Goal: Contribute content: Add original content to the website for others to see

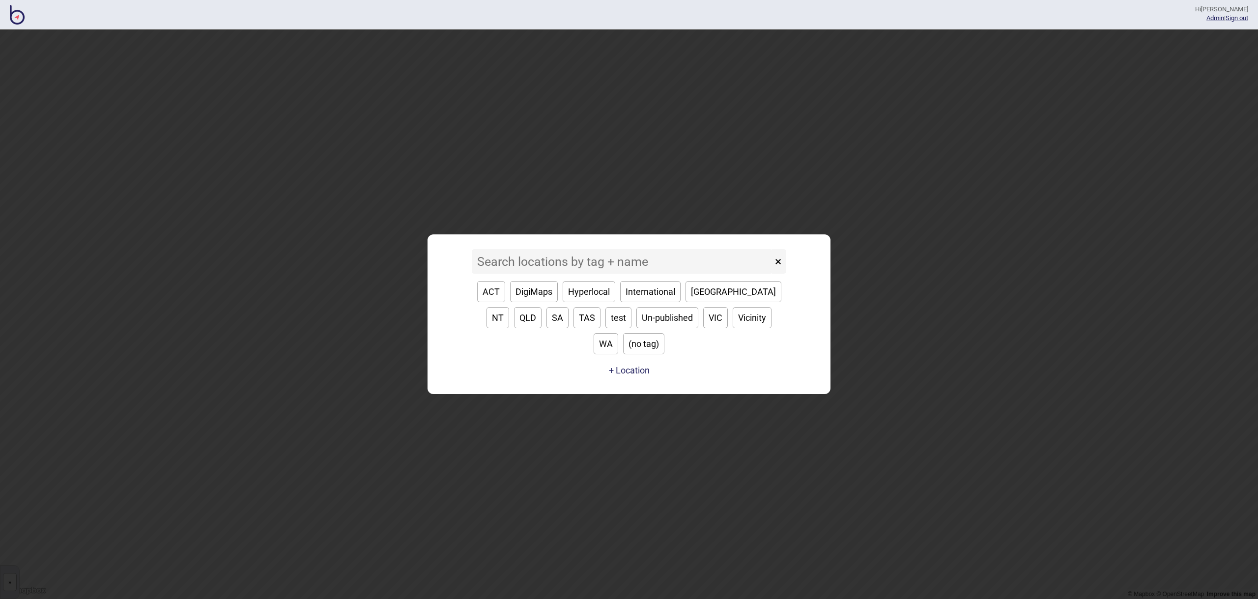
click at [703, 328] on button "VIC" at bounding box center [715, 317] width 25 height 21
type input "VIC"
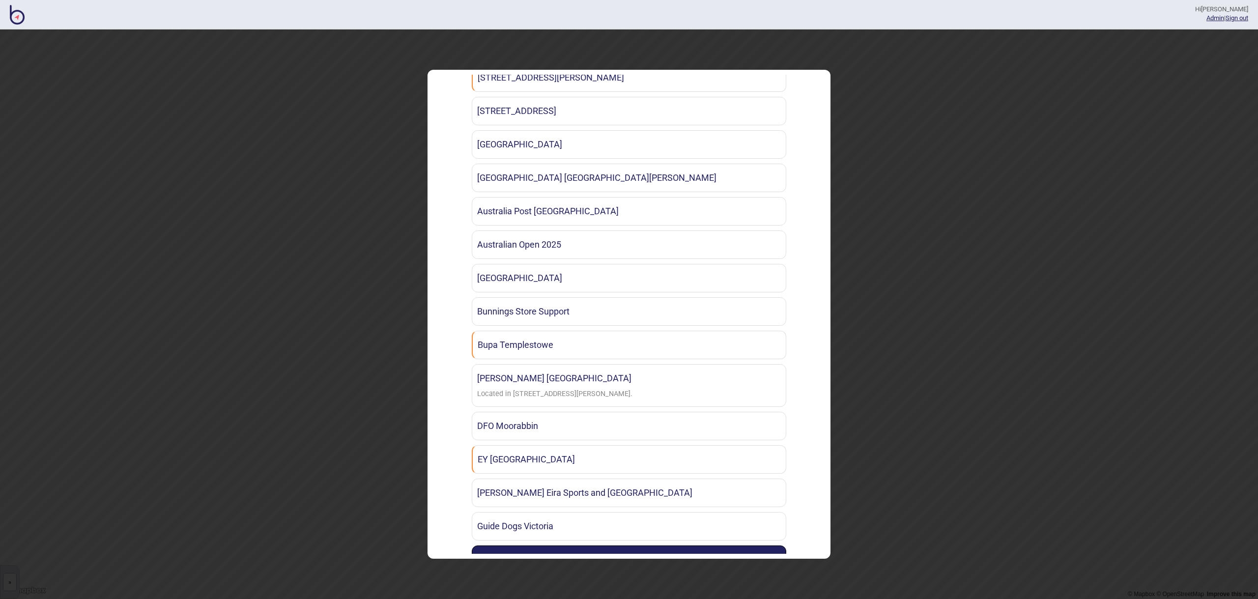
scroll to position [416, 0]
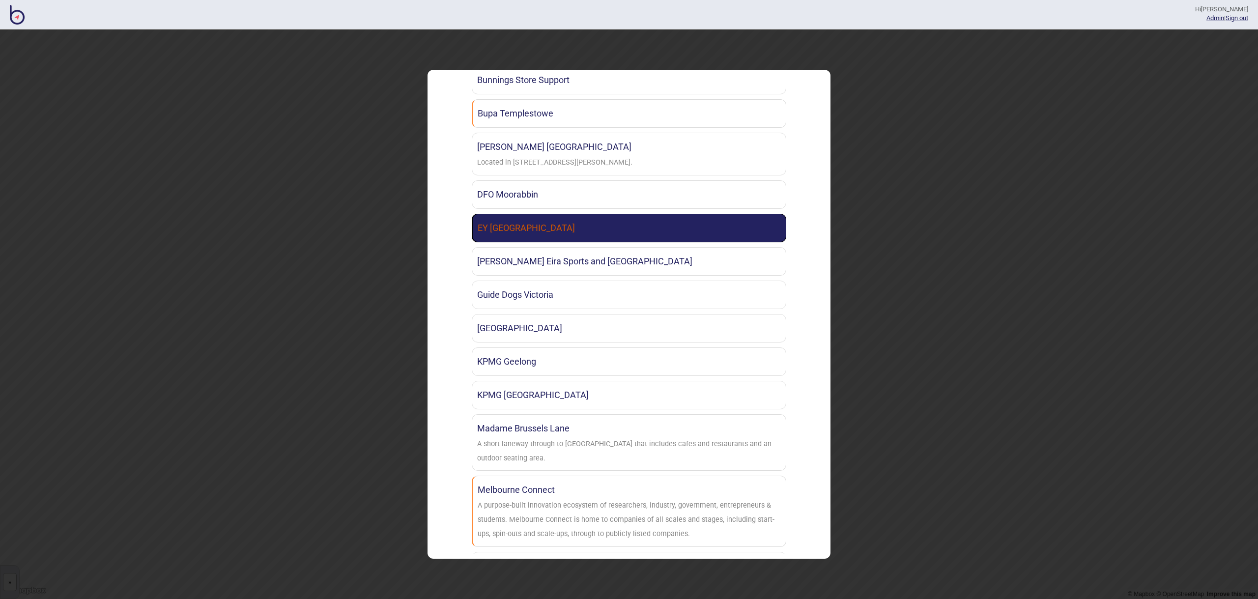
click at [556, 229] on link "EY [GEOGRAPHIC_DATA]" at bounding box center [629, 228] width 315 height 29
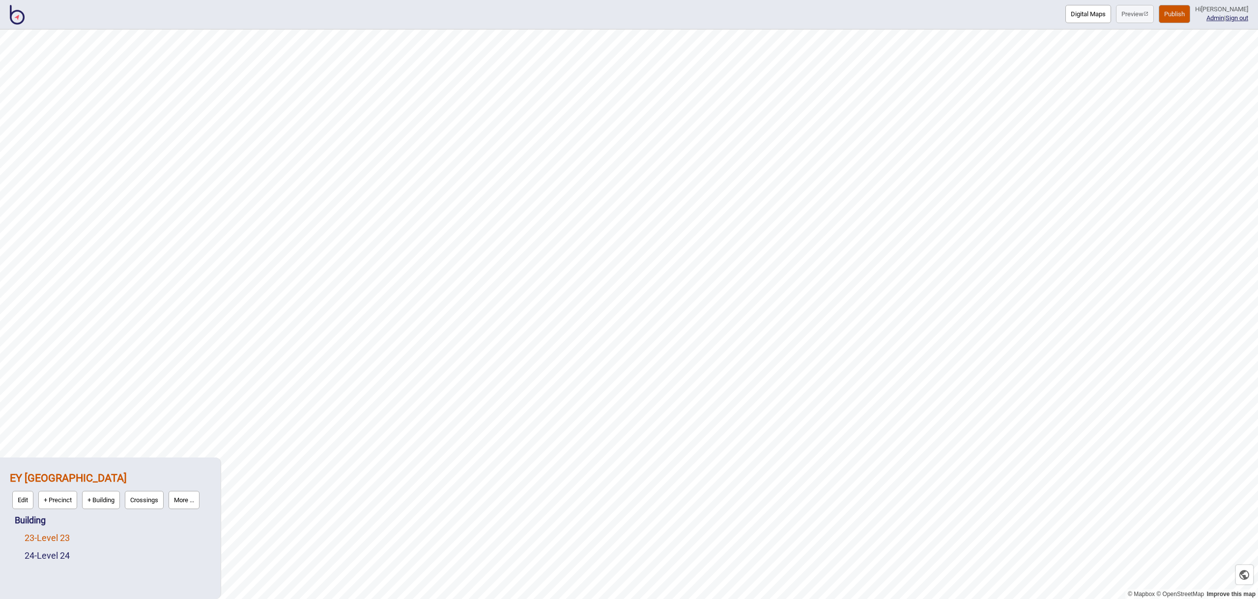
click at [70, 538] on link "23 - Level 23" at bounding box center [47, 538] width 45 height 10
click at [137, 539] on button "More ..." at bounding box center [135, 535] width 31 height 18
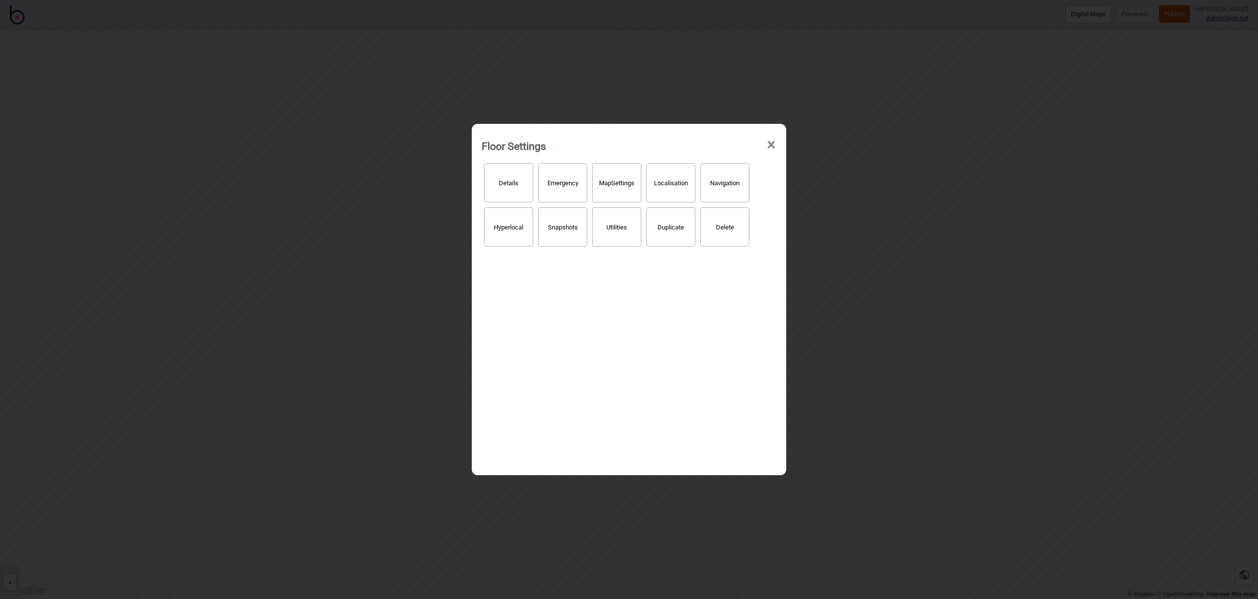
click at [523, 245] on button "Hyperlocal" at bounding box center [508, 226] width 49 height 39
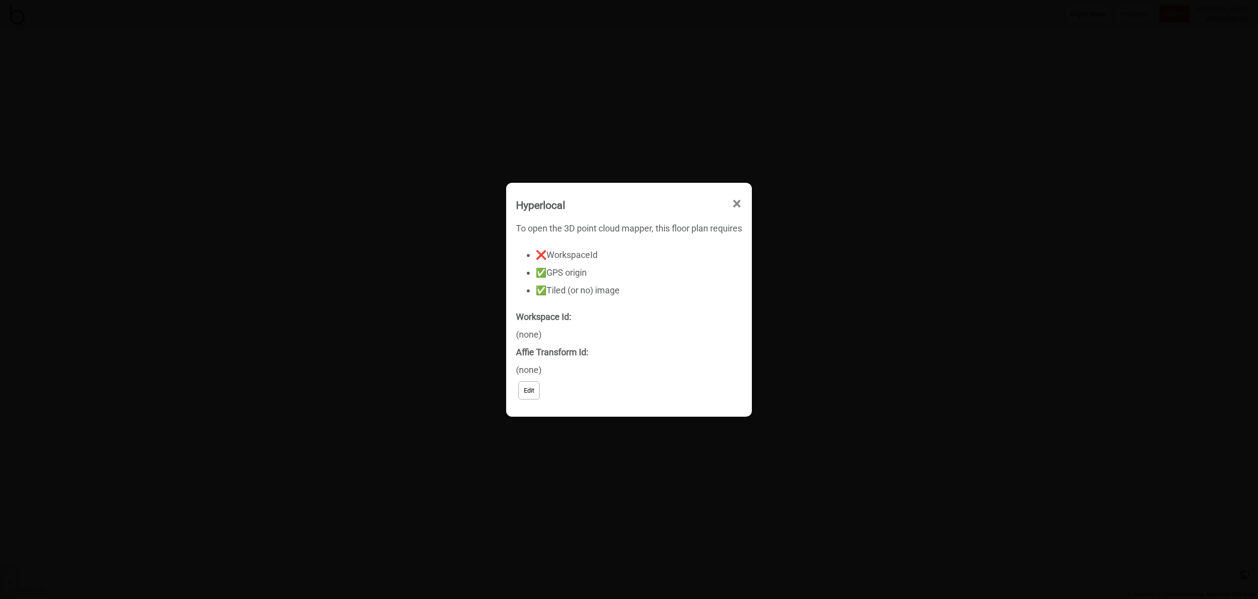
click at [522, 388] on button "Edit" at bounding box center [529, 390] width 21 height 18
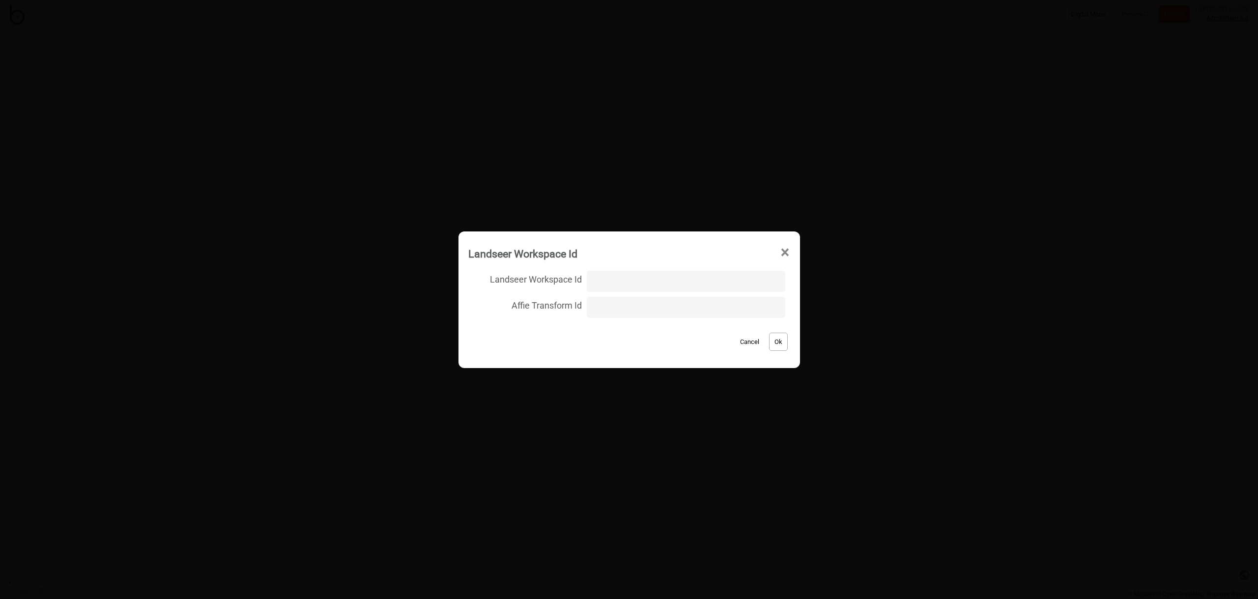
click at [611, 283] on input "Landseer Workspace Id" at bounding box center [686, 281] width 198 height 21
type input "EY_melbourne/level_23/5156c2c4f5982db0121988fae8a5450b"
click at [775, 343] on button "Ok" at bounding box center [778, 342] width 19 height 18
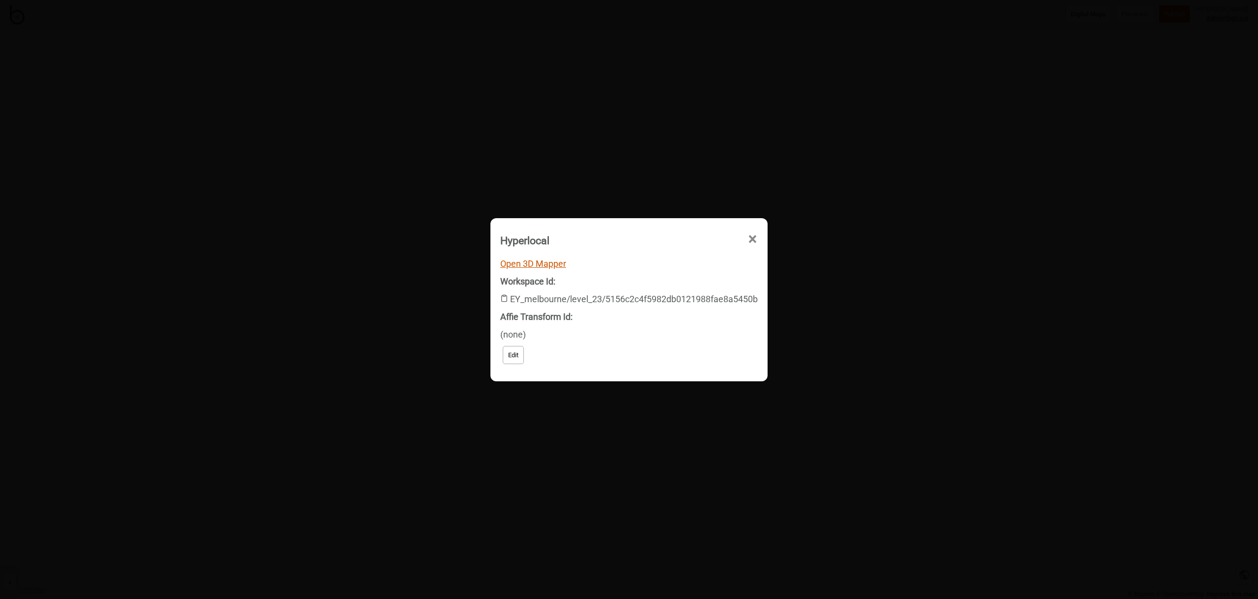
click at [529, 266] on link "Open 3D Mapper" at bounding box center [533, 264] width 66 height 10
click at [672, 279] on span "×" at bounding box center [666, 295] width 10 height 32
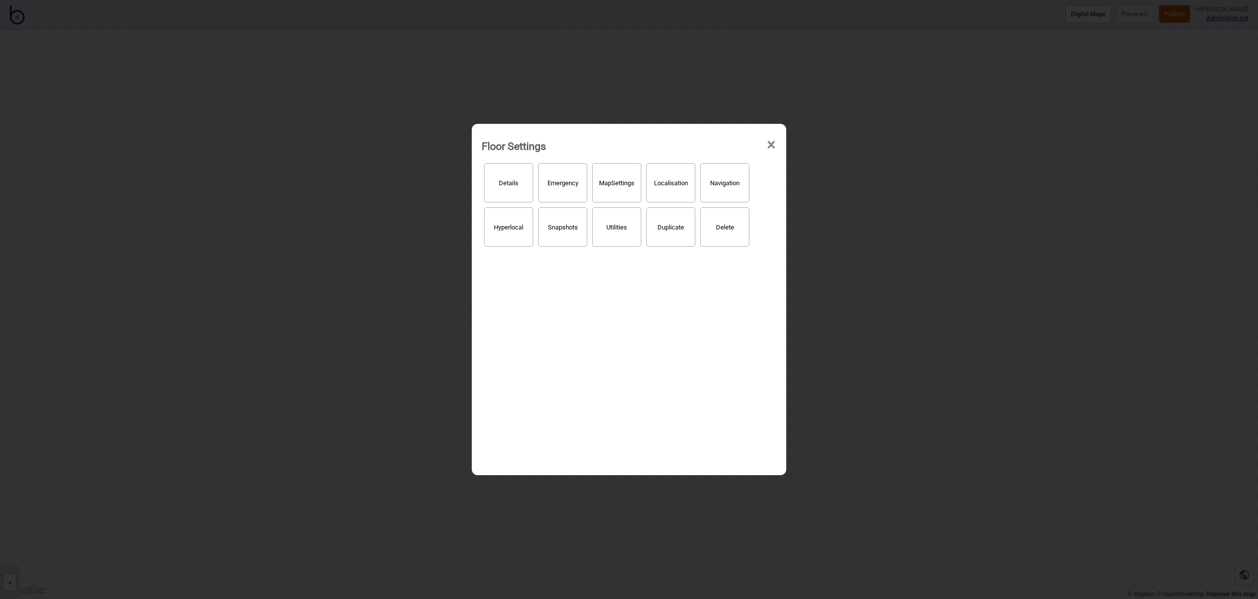
click at [774, 141] on span "×" at bounding box center [771, 145] width 10 height 32
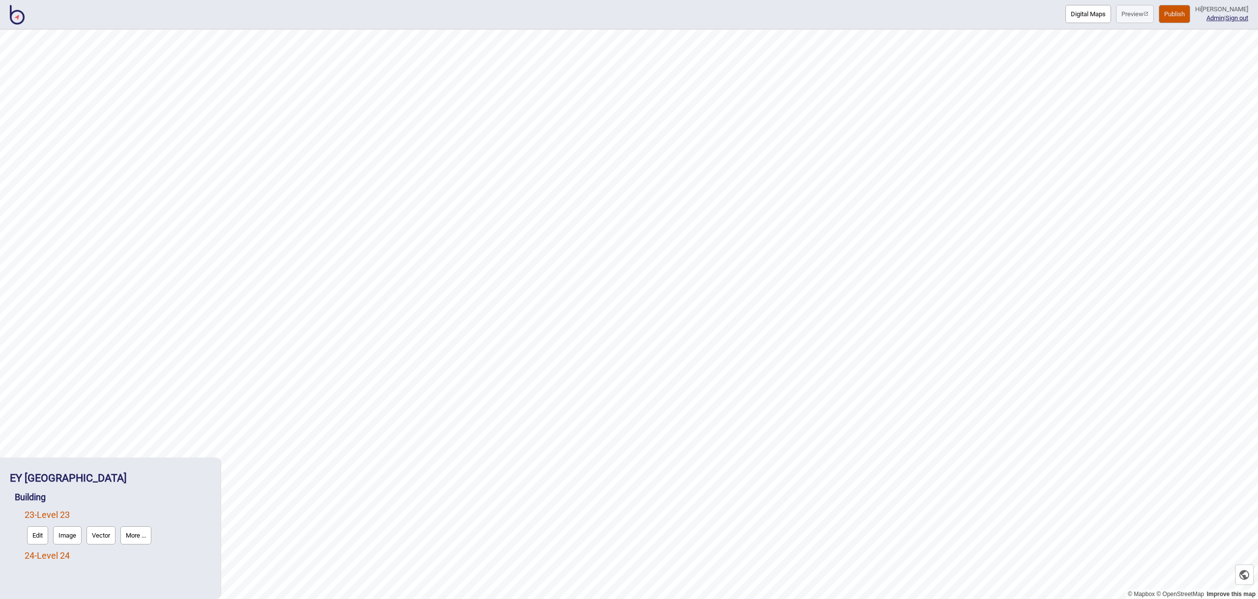
click at [62, 556] on link "24 - Level 24" at bounding box center [47, 556] width 45 height 10
click at [129, 553] on button "More ..." at bounding box center [135, 553] width 31 height 18
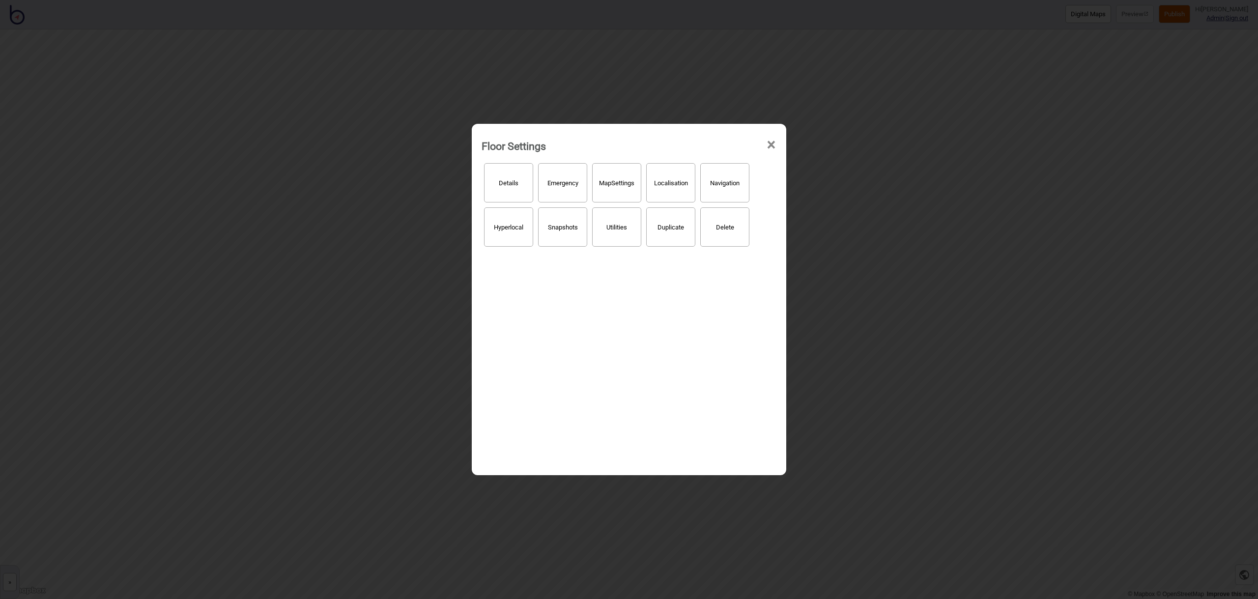
click at [503, 230] on button "Hyperlocal" at bounding box center [508, 226] width 49 height 39
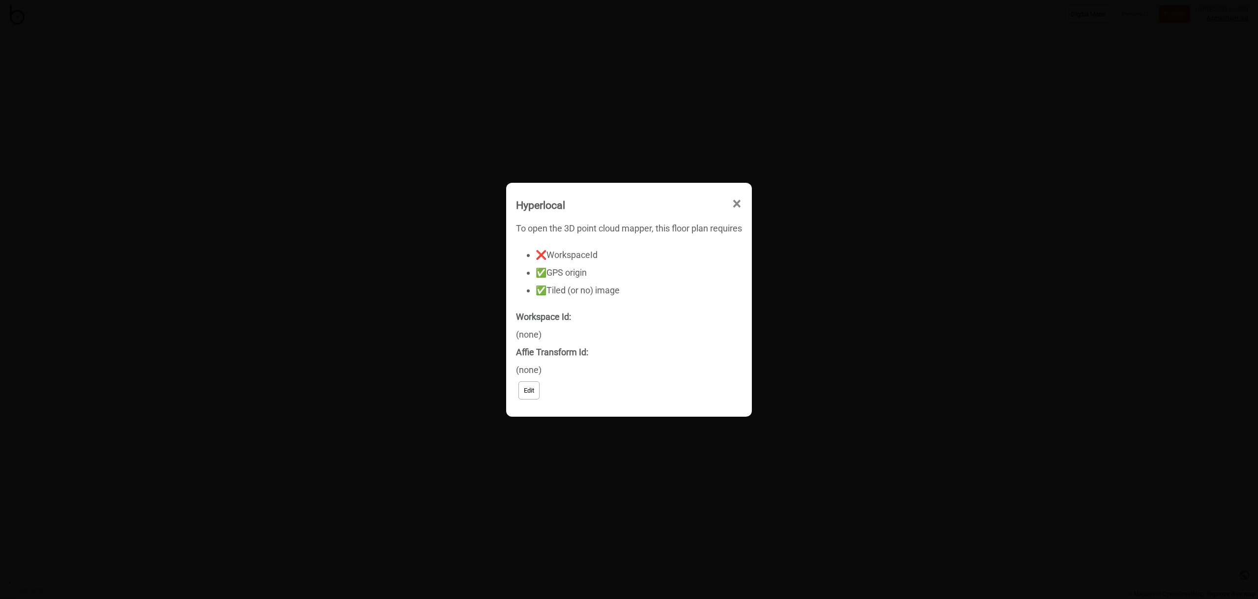
click at [529, 394] on button "Edit" at bounding box center [529, 390] width 21 height 18
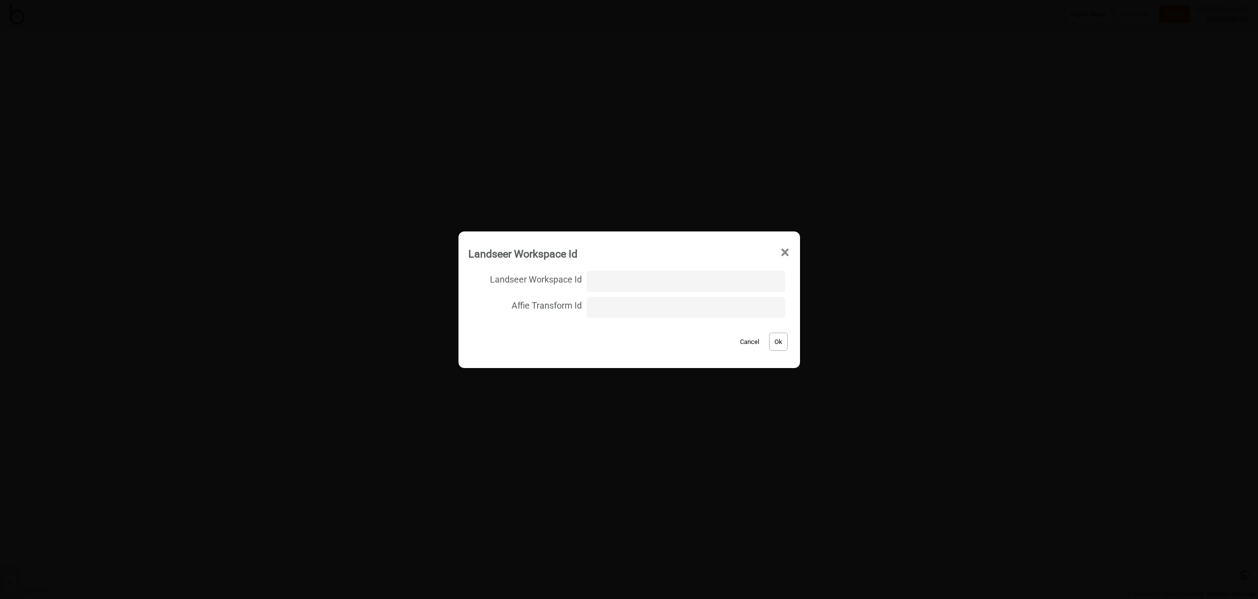
click at [615, 287] on input "Landseer Workspace Id" at bounding box center [686, 281] width 198 height 21
type input "EY_Melbourne/level_24/a39be71b66e6baf0d5bea1ed88da12ca"
click at [773, 341] on button "Ok" at bounding box center [778, 342] width 19 height 18
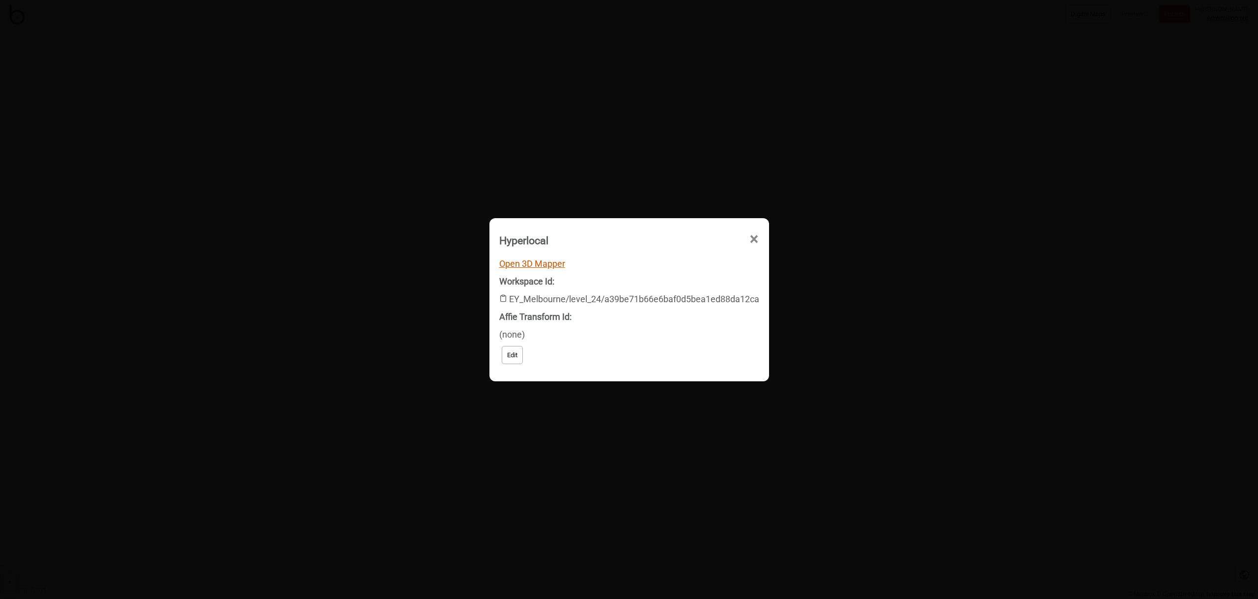
click at [548, 266] on link "Open 3D Mapper" at bounding box center [532, 264] width 66 height 10
click at [672, 279] on span "×" at bounding box center [666, 295] width 10 height 32
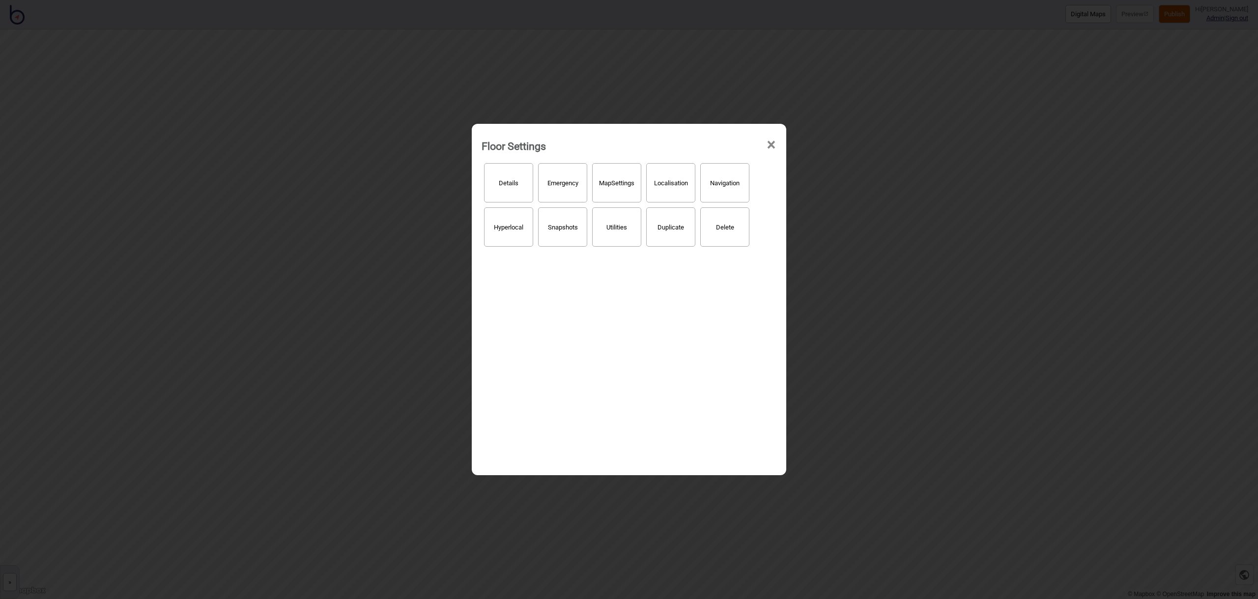
click at [777, 145] on div "Floor Settings ×" at bounding box center [629, 143] width 305 height 29
click at [774, 144] on span "×" at bounding box center [771, 145] width 10 height 32
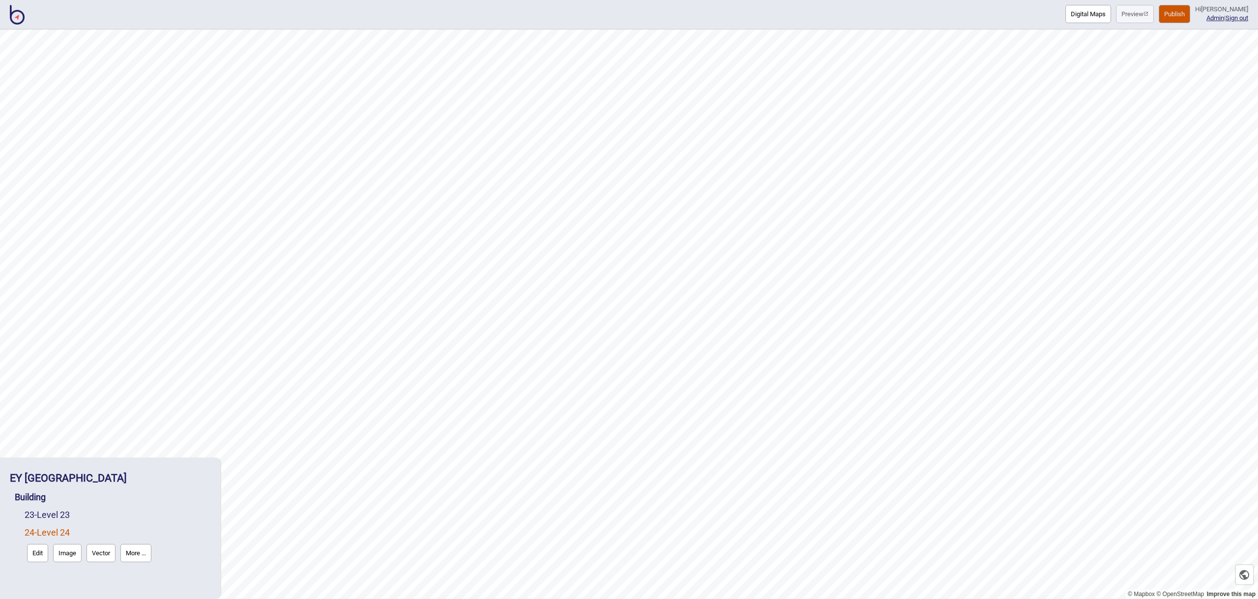
click at [18, 13] on img at bounding box center [17, 15] width 15 height 20
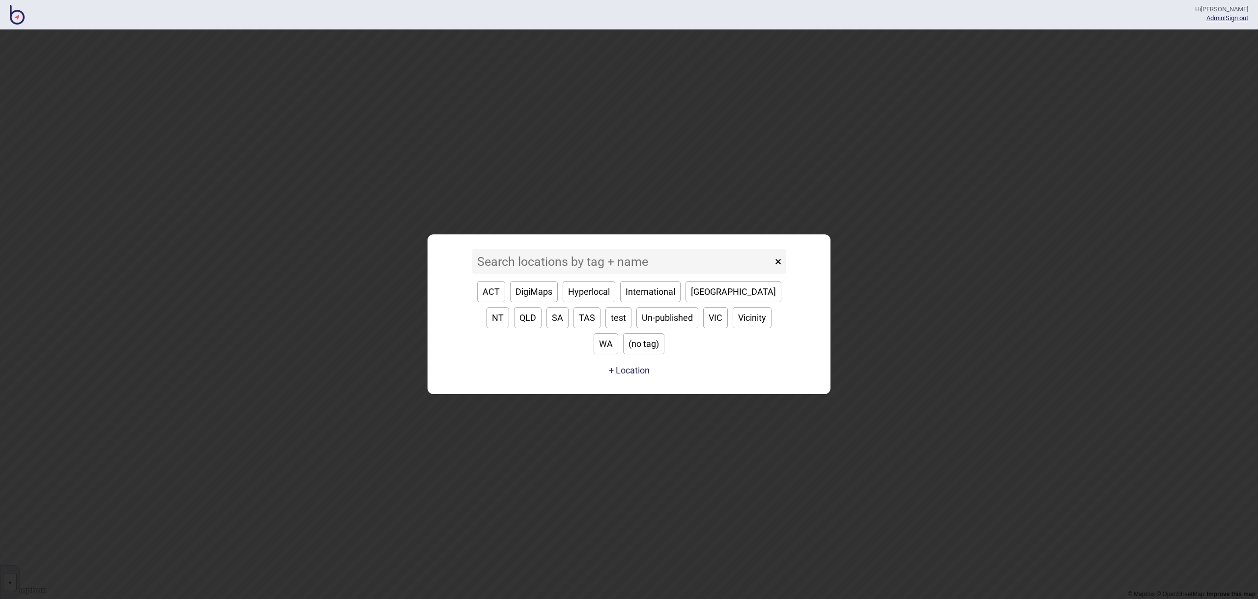
click at [710, 302] on button "[GEOGRAPHIC_DATA]" at bounding box center [734, 291] width 96 height 21
type input "[GEOGRAPHIC_DATA]"
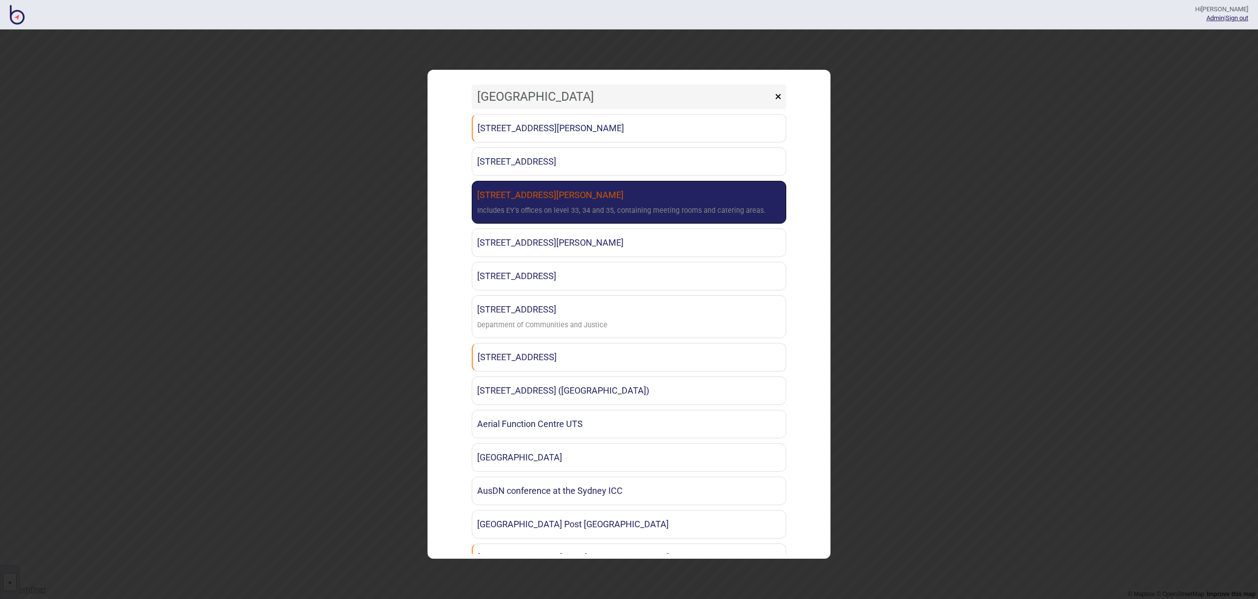
click at [659, 217] on div "Includes EY's offices on level 33, 34 and 35, containing meeting rooms and cate…" at bounding box center [621, 211] width 289 height 14
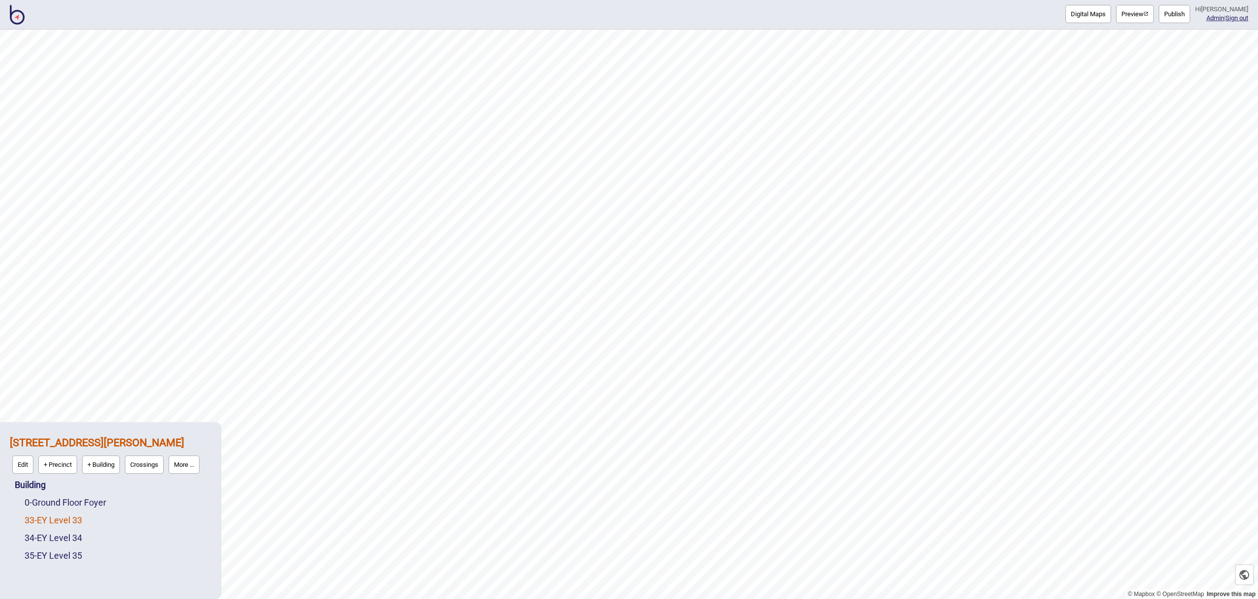
click at [49, 522] on link "33 - EY Level 33" at bounding box center [54, 520] width 58 height 10
click at [37, 516] on button "Edit" at bounding box center [37, 518] width 21 height 18
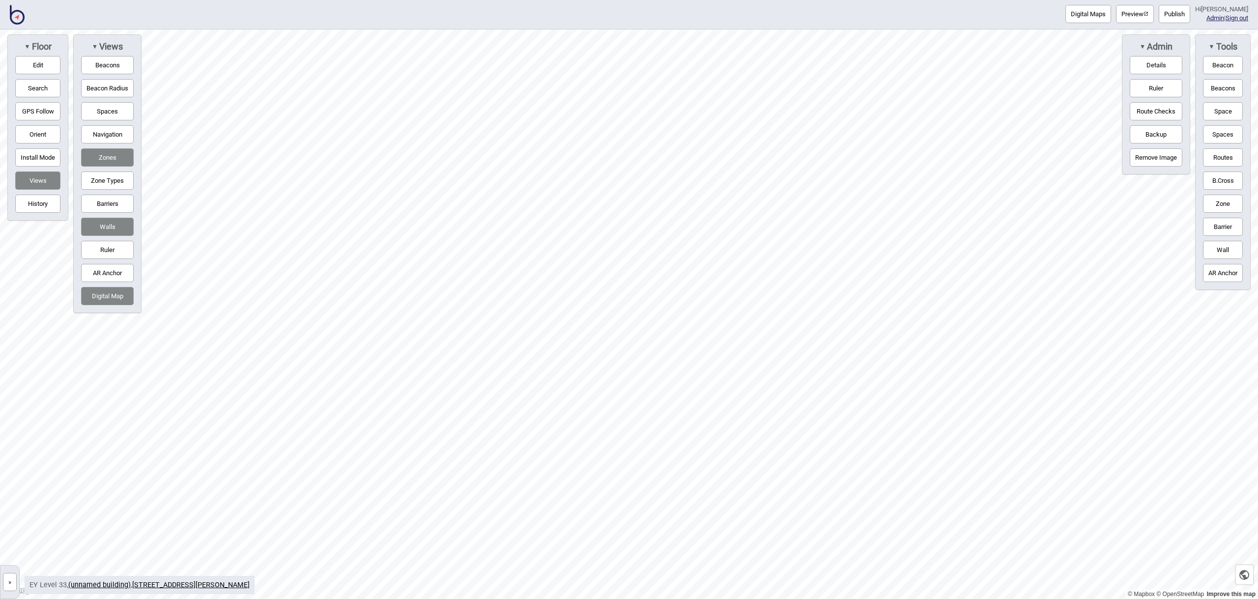
click at [13, 15] on img at bounding box center [17, 15] width 15 height 20
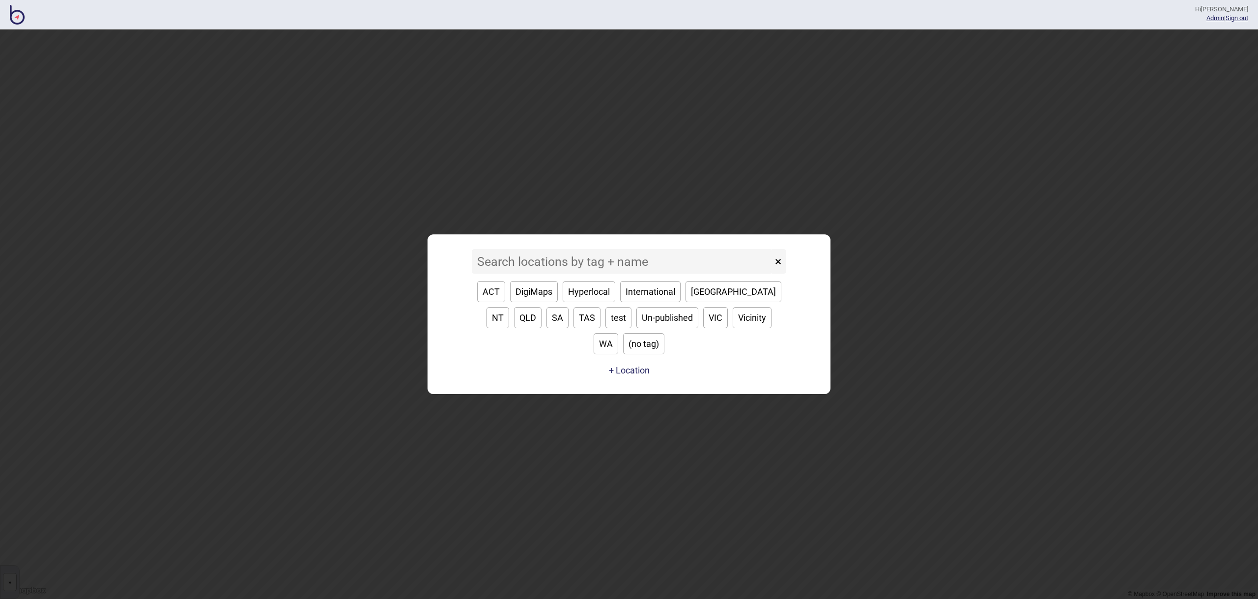
click at [701, 302] on button "[GEOGRAPHIC_DATA]" at bounding box center [734, 291] width 96 height 21
type input "[GEOGRAPHIC_DATA]"
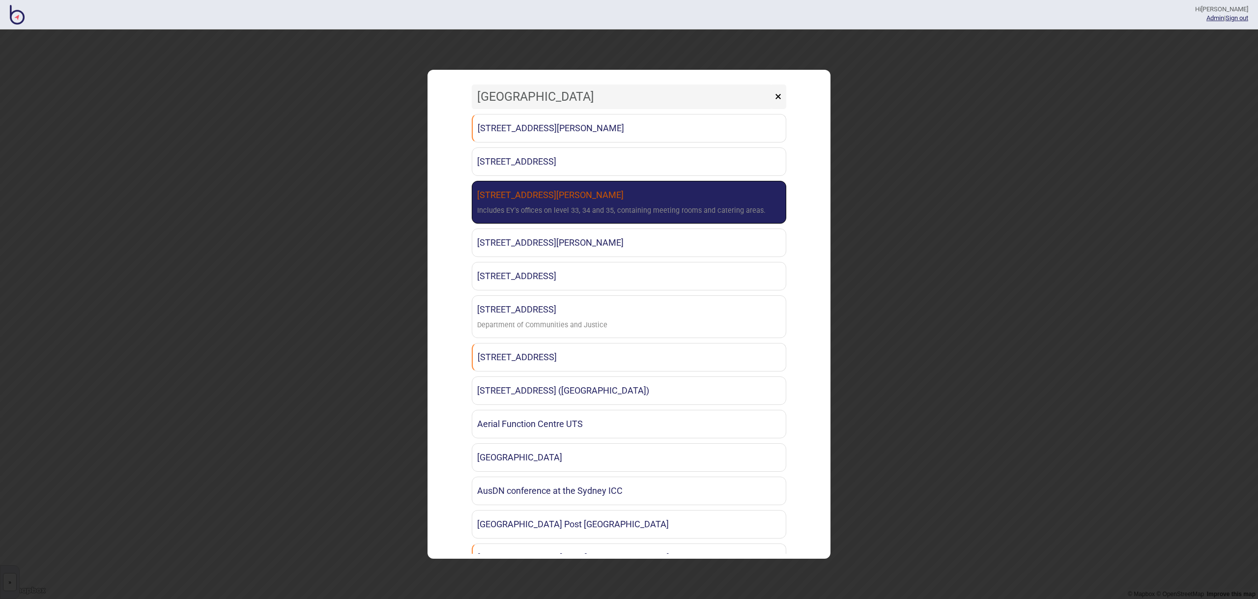
click at [681, 199] on link "[STREET_ADDRESS][PERSON_NAME] Sydney Includes EY's offices on level 33, 34 and …" at bounding box center [629, 202] width 315 height 43
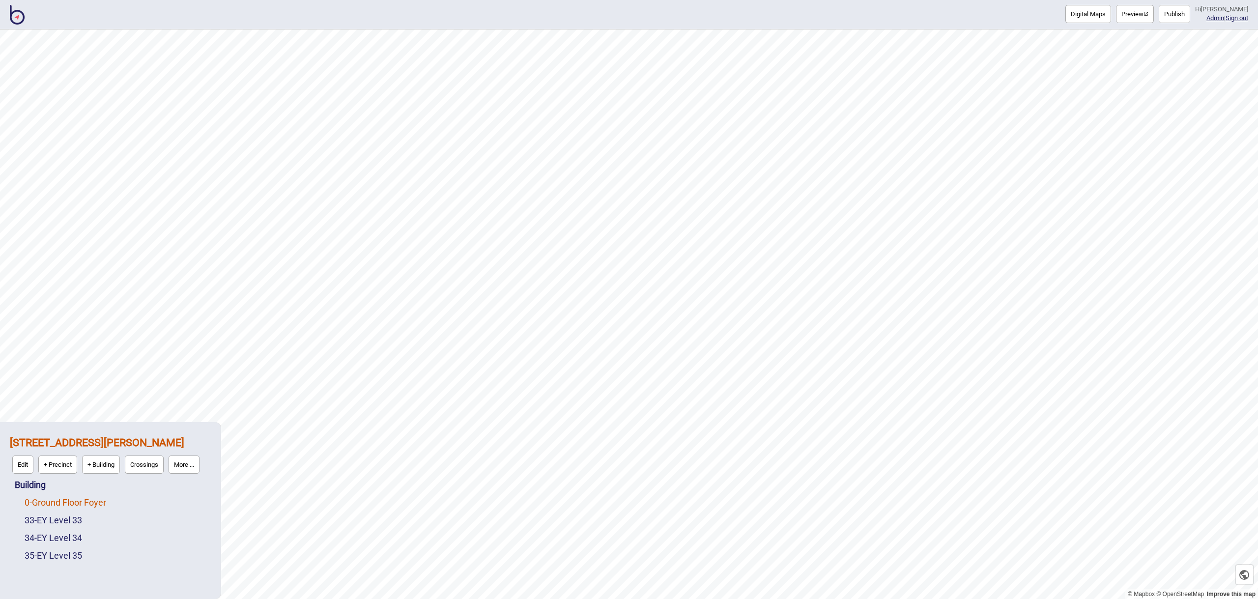
click at [100, 503] on link "0 - Ground Floor Foyer" at bounding box center [66, 502] width 82 height 10
click at [78, 518] on link "33 - EY Level 33" at bounding box center [54, 520] width 58 height 10
click at [73, 539] on link "34 - EY Level 34" at bounding box center [54, 538] width 58 height 10
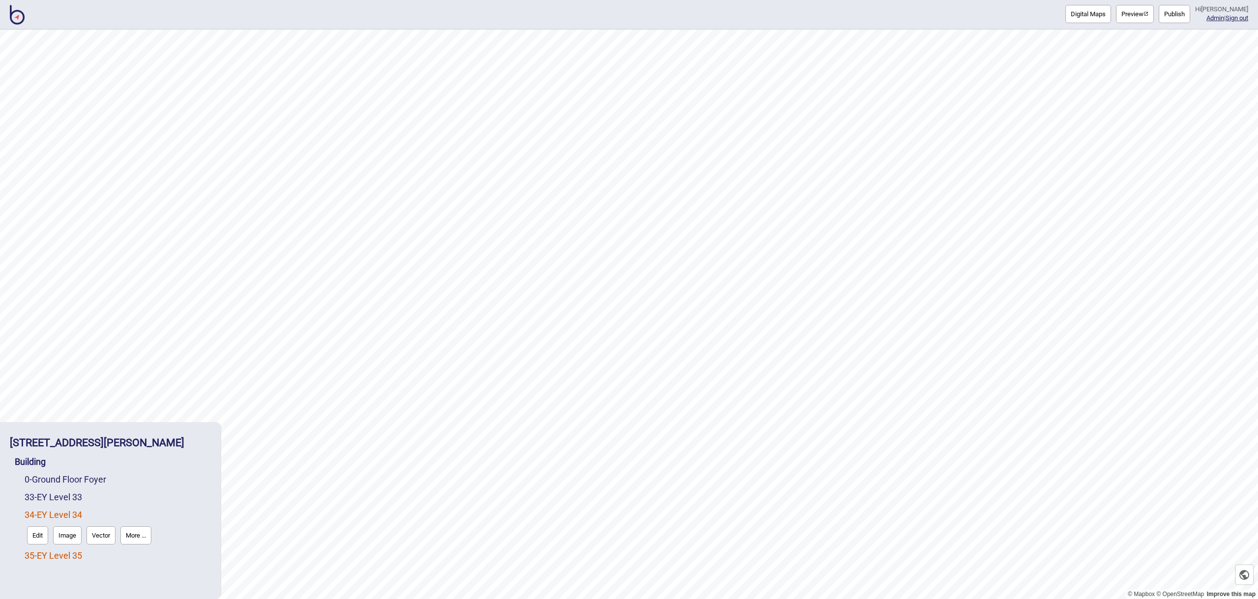
click at [73, 559] on link "35 - EY Level 35" at bounding box center [54, 556] width 58 height 10
click at [18, 17] on img at bounding box center [17, 15] width 15 height 20
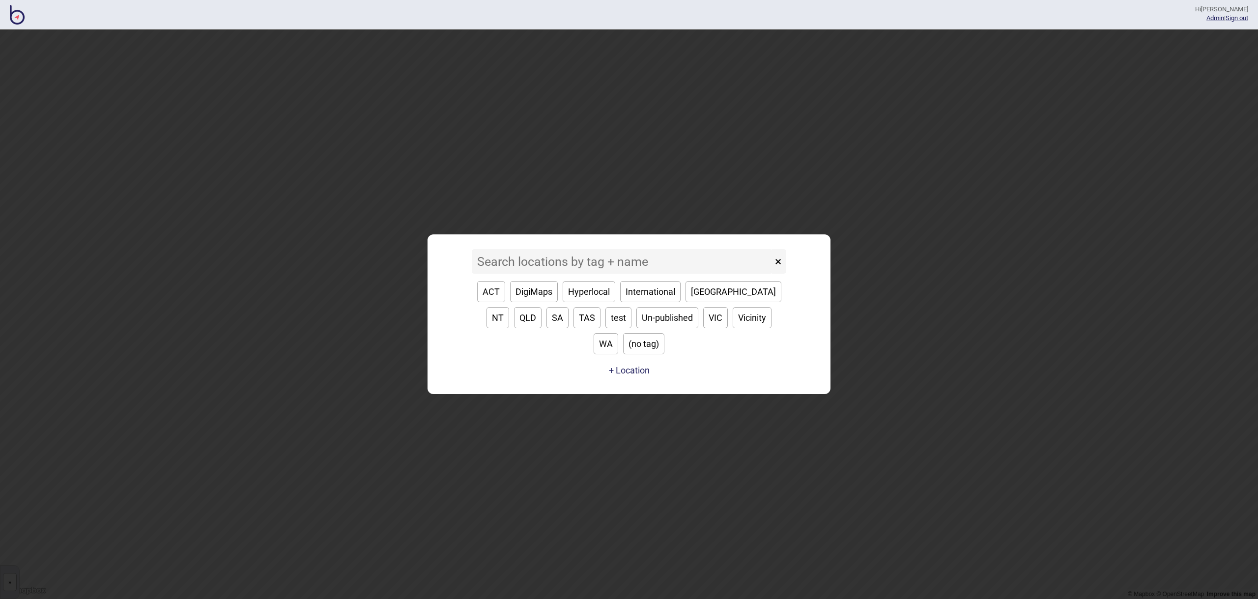
click at [711, 302] on button "[GEOGRAPHIC_DATA]" at bounding box center [734, 291] width 96 height 21
type input "[GEOGRAPHIC_DATA]"
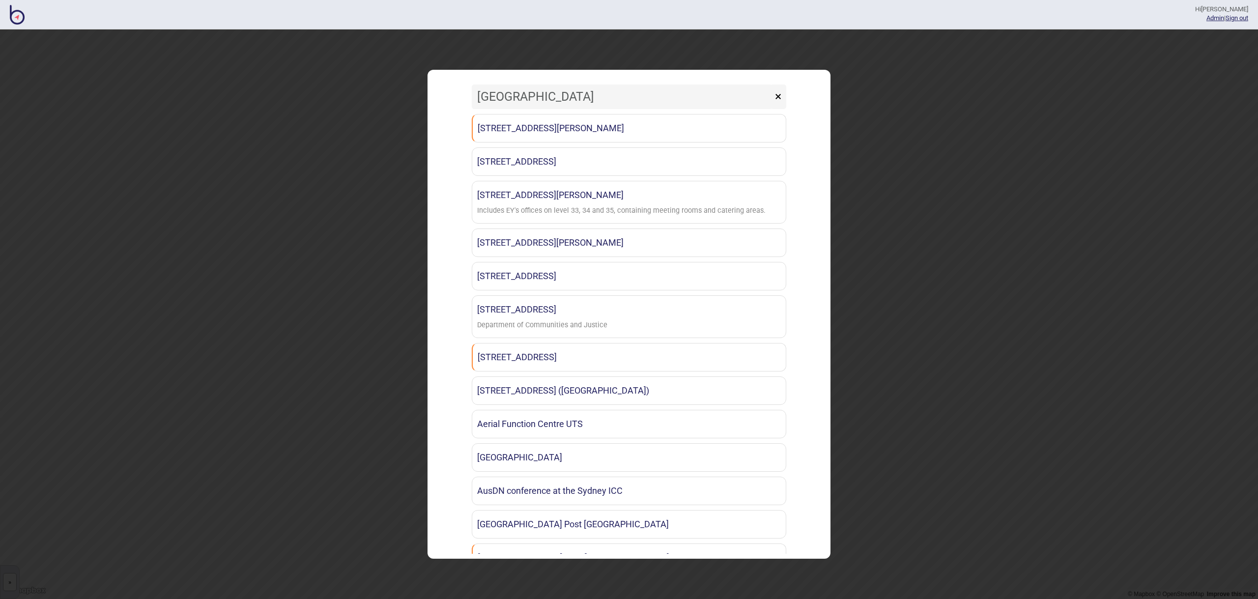
click at [776, 94] on button "×" at bounding box center [778, 97] width 16 height 25
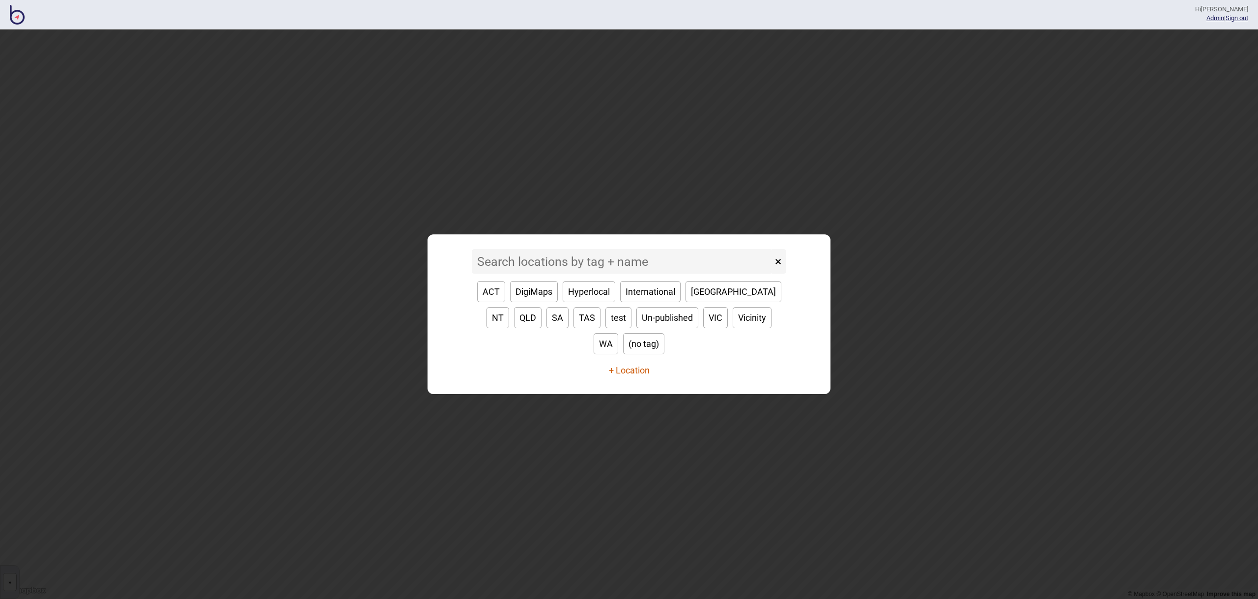
click at [642, 365] on button "+ Location" at bounding box center [629, 370] width 41 height 10
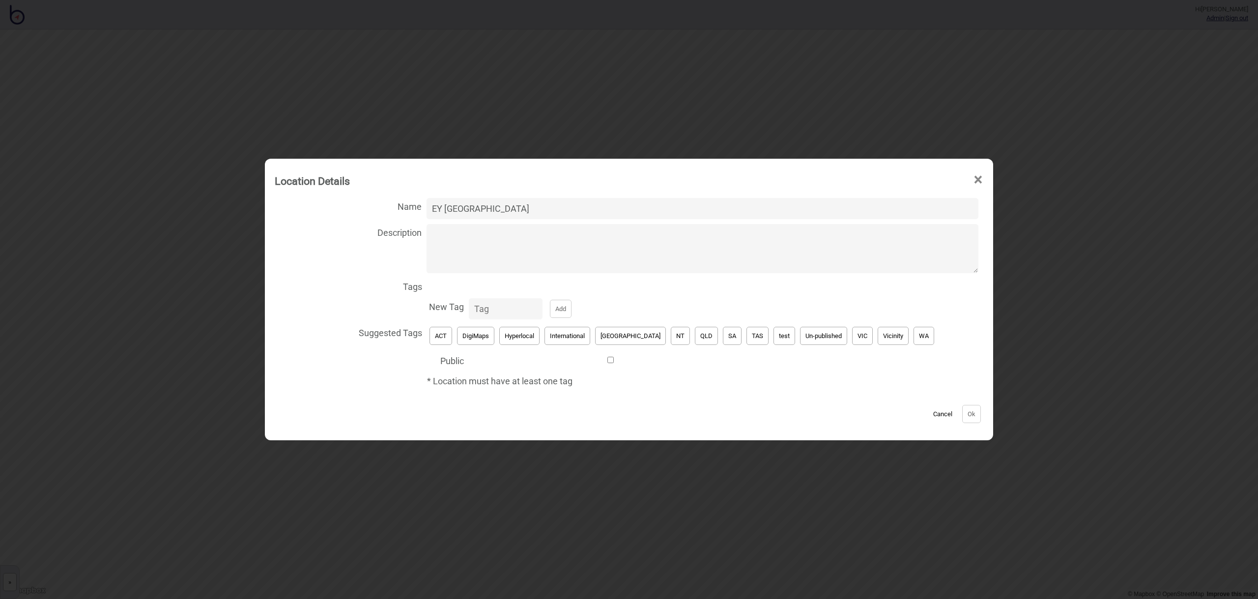
type input "EY [GEOGRAPHIC_DATA]"
click at [631, 338] on button "[GEOGRAPHIC_DATA]" at bounding box center [630, 336] width 71 height 18
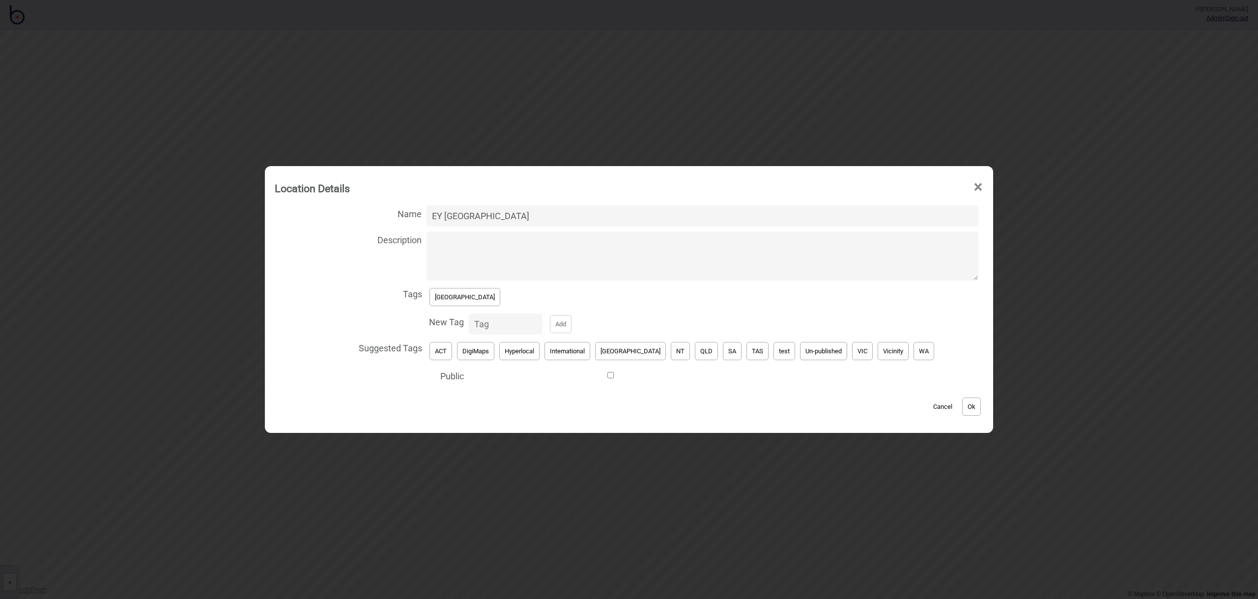
click at [963, 405] on button "Ok" at bounding box center [972, 407] width 19 height 18
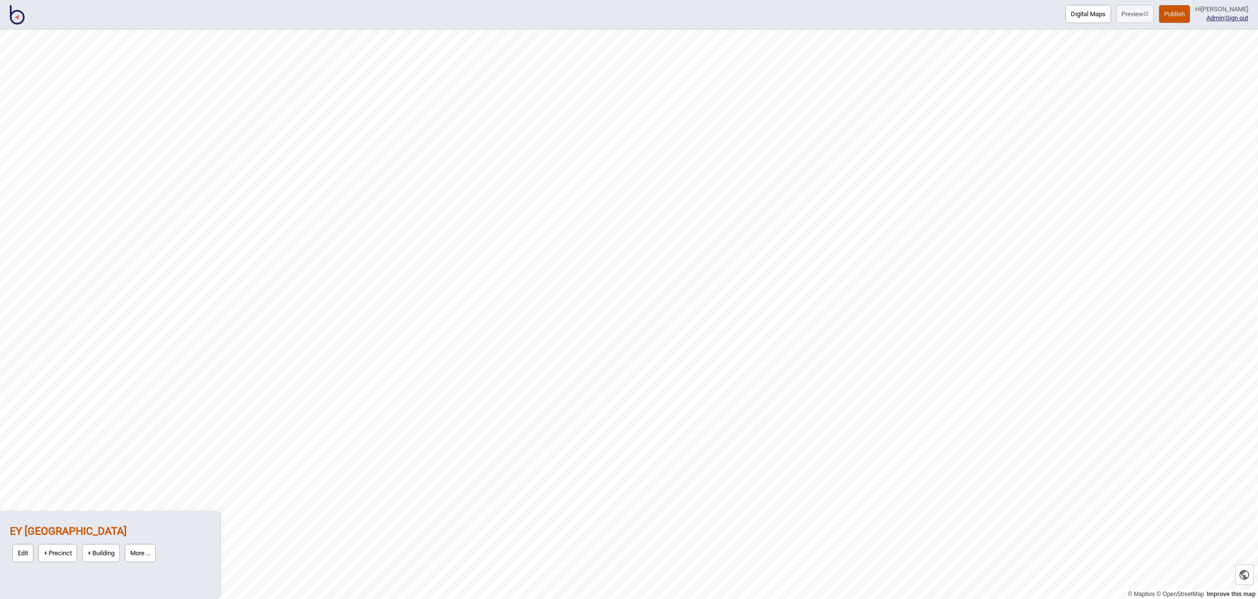
click at [29, 557] on button "Edit" at bounding box center [22, 553] width 21 height 18
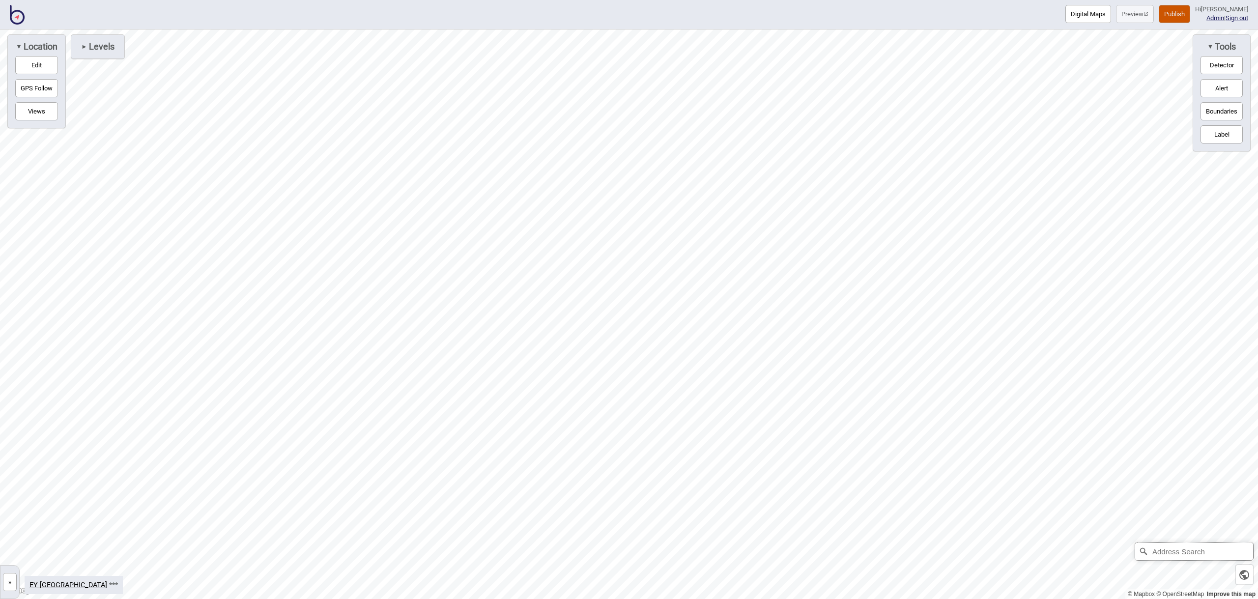
click at [1242, 550] on input "Address Search" at bounding box center [1195, 552] width 118 height 18
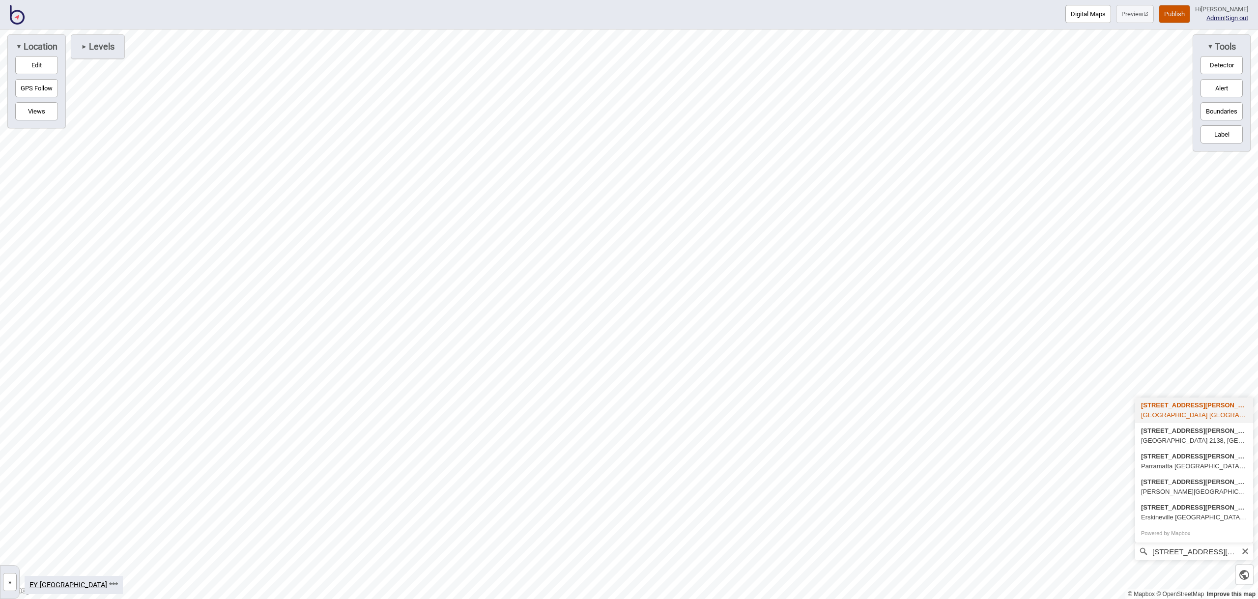
type input "[STREET_ADDRESS][PERSON_NAME]"
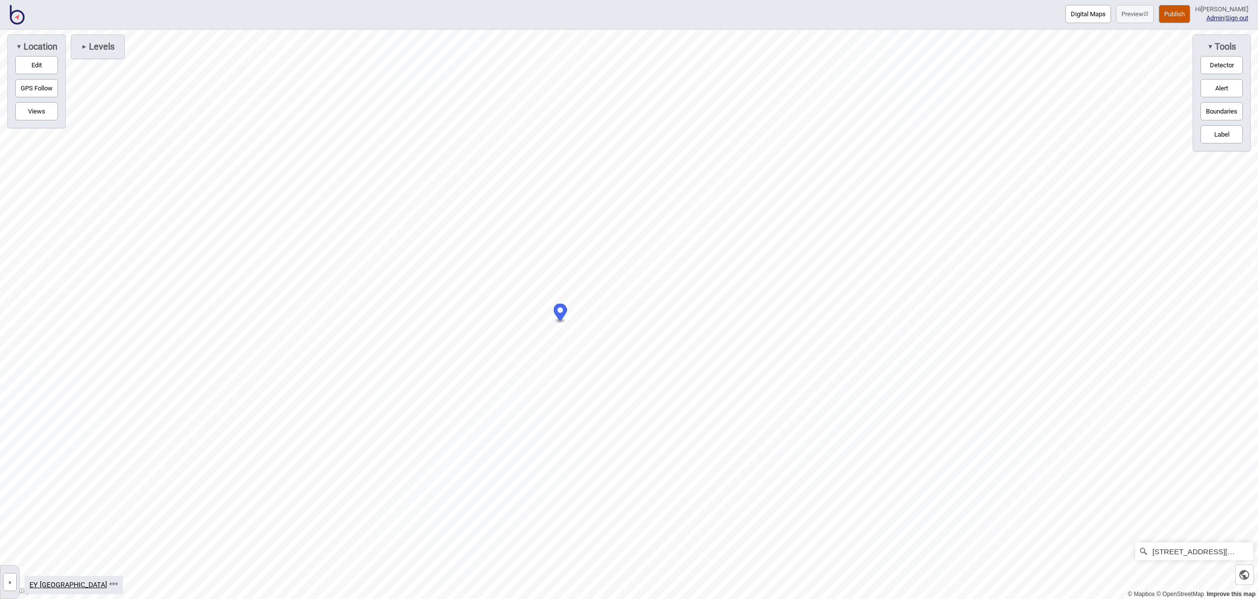
click at [1220, 70] on button "Detector" at bounding box center [1222, 65] width 42 height 18
click at [24, 67] on button "Edit" at bounding box center [36, 65] width 43 height 18
click at [720, 29] on div at bounding box center [629, 29] width 1258 height 0
drag, startPoint x: 720, startPoint y: 286, endPoint x: 714, endPoint y: 287, distance: 5.9
click at [707, 286] on div "Map marker" at bounding box center [705, 289] width 8 height 8
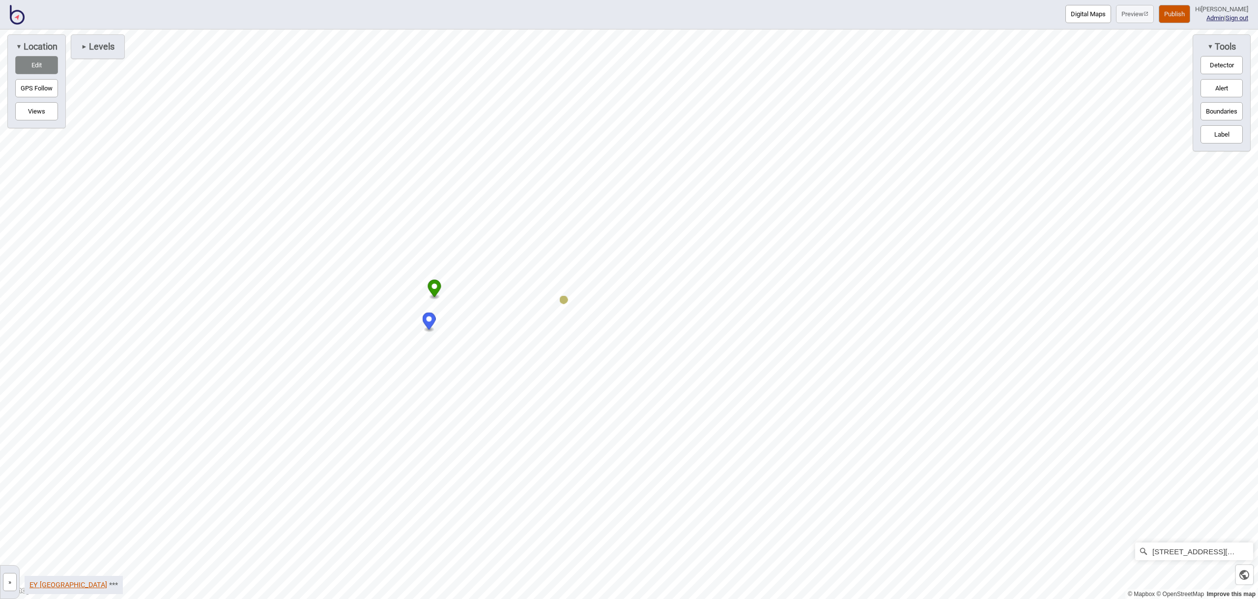
click at [59, 584] on link "EY [GEOGRAPHIC_DATA]" at bounding box center [68, 585] width 78 height 8
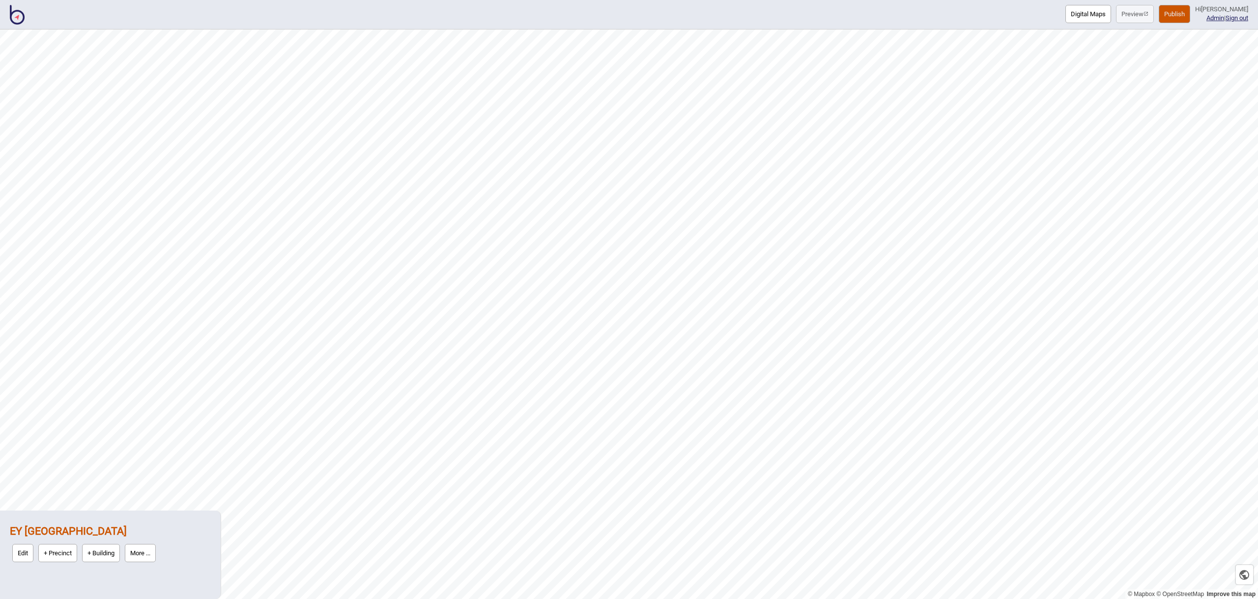
click at [95, 556] on button "+ Building" at bounding box center [101, 553] width 38 height 18
click at [200, 538] on button "More ..." at bounding box center [184, 535] width 31 height 18
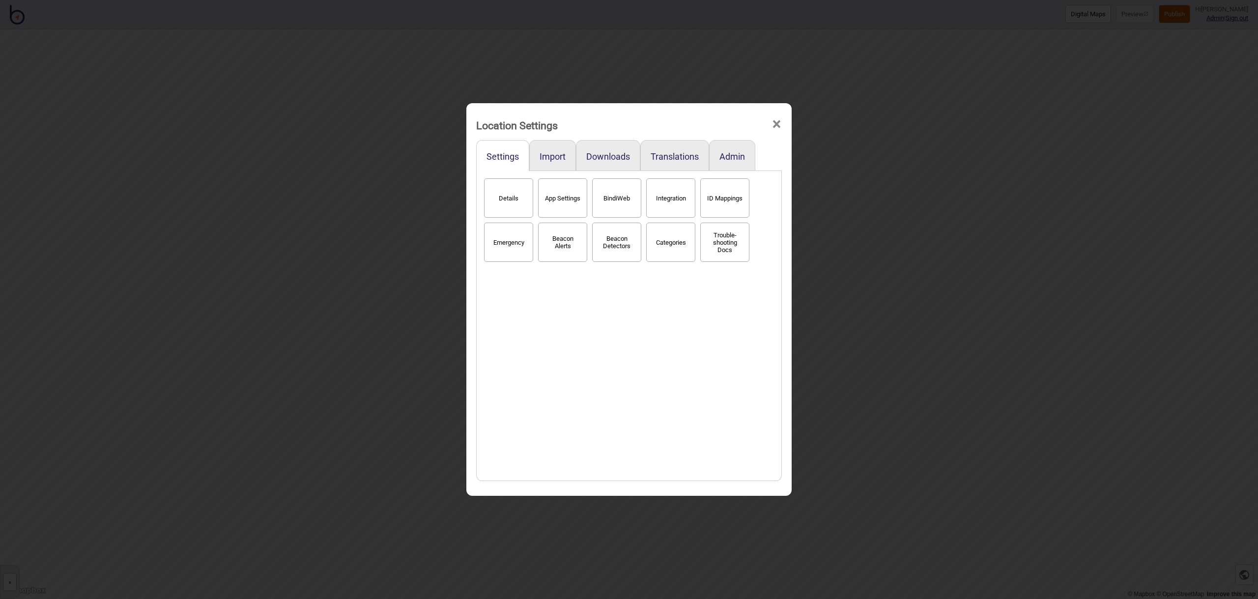
click at [777, 124] on span "×" at bounding box center [777, 124] width 10 height 32
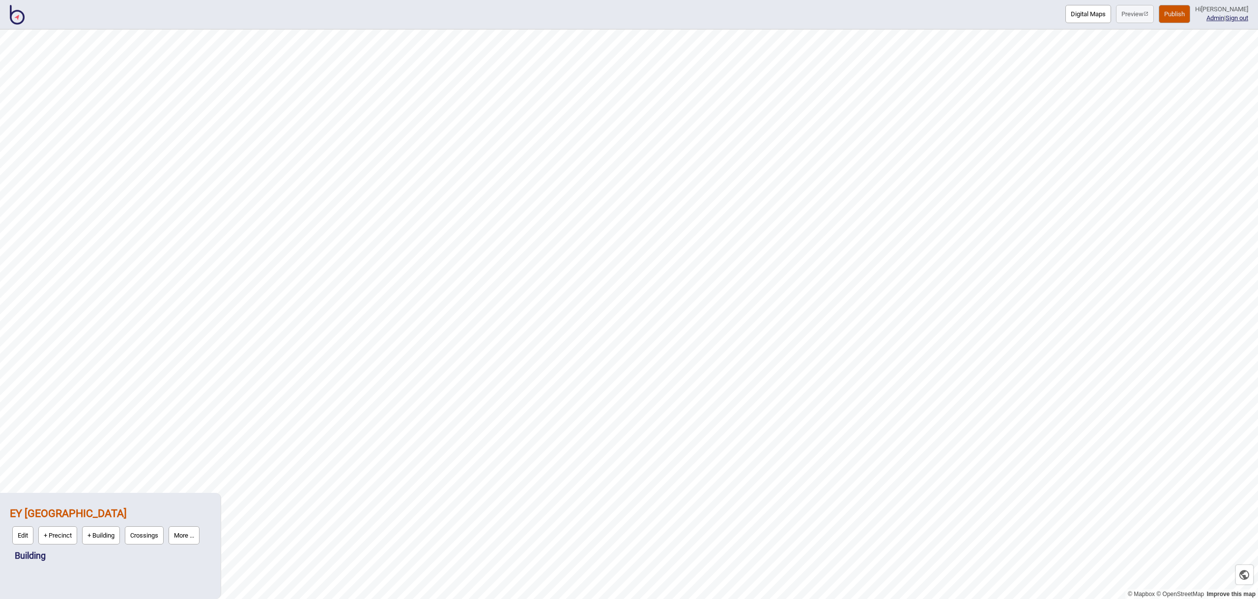
click at [1176, 15] on button "Publish" at bounding box center [1174, 14] width 31 height 18
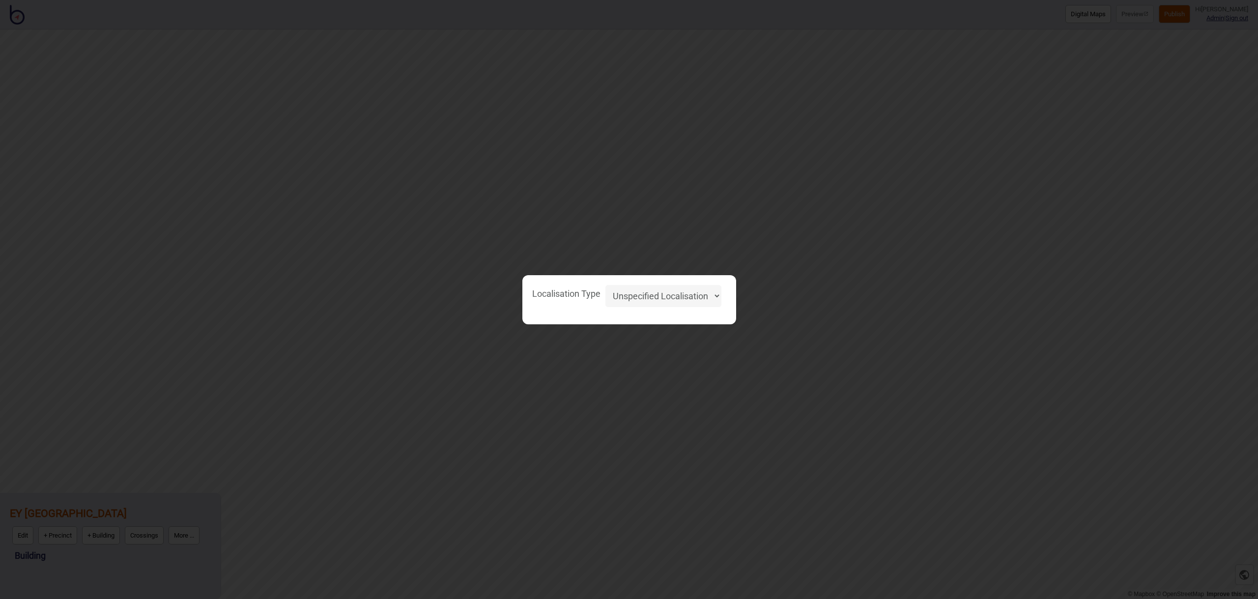
click at [715, 292] on select "Unspecified Localisation Beacons Hyperlocal None" at bounding box center [664, 296] width 116 height 22
select select "Unspecified"
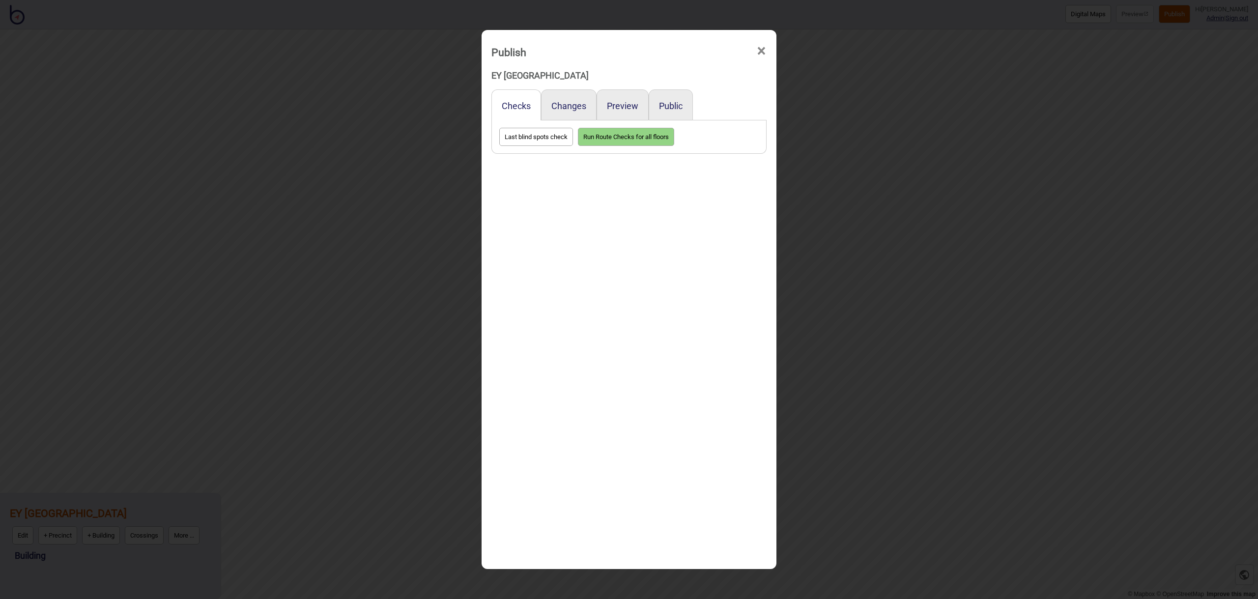
click at [763, 47] on span "×" at bounding box center [762, 51] width 10 height 32
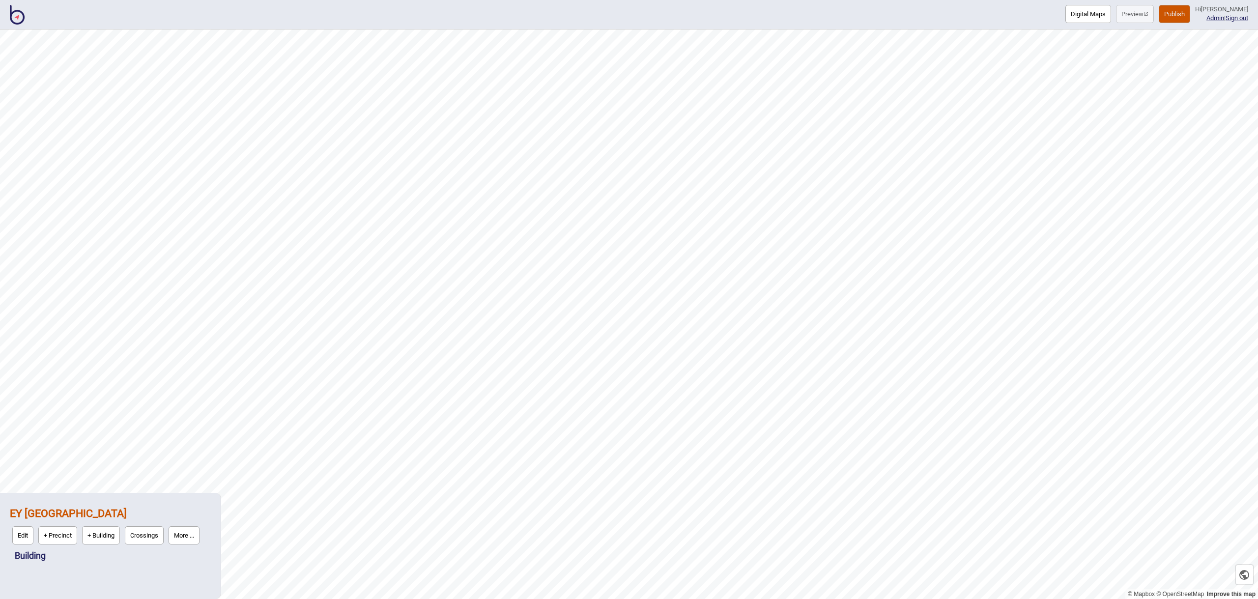
click at [13, 15] on img at bounding box center [17, 15] width 15 height 20
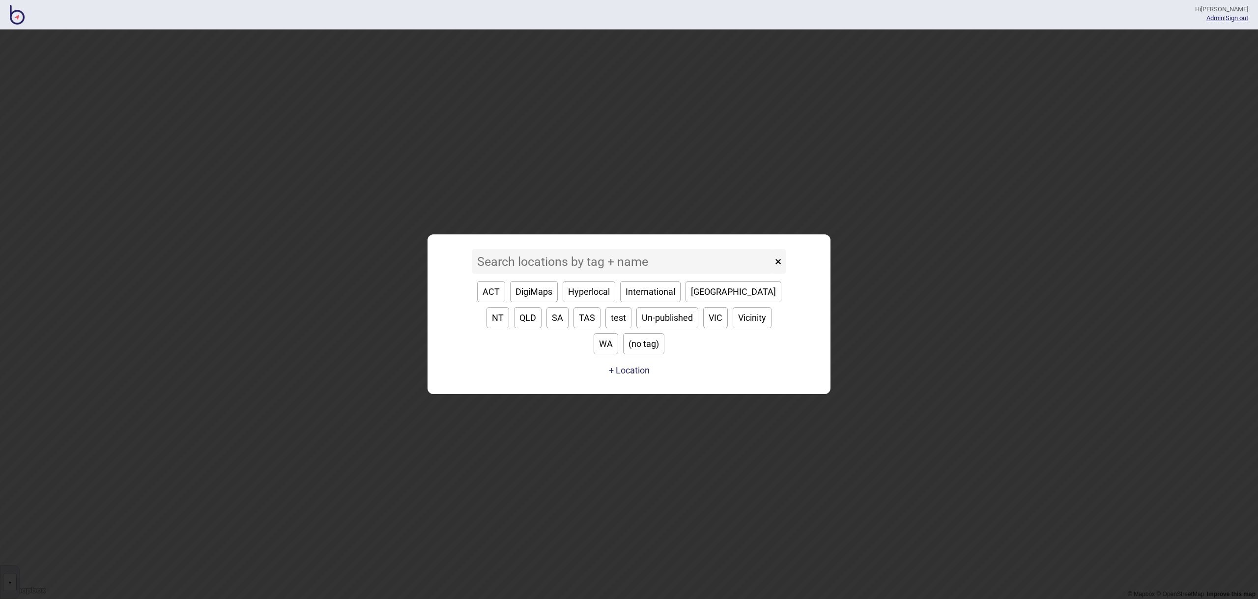
click at [700, 302] on button "[GEOGRAPHIC_DATA]" at bounding box center [734, 291] width 96 height 21
type input "[GEOGRAPHIC_DATA]"
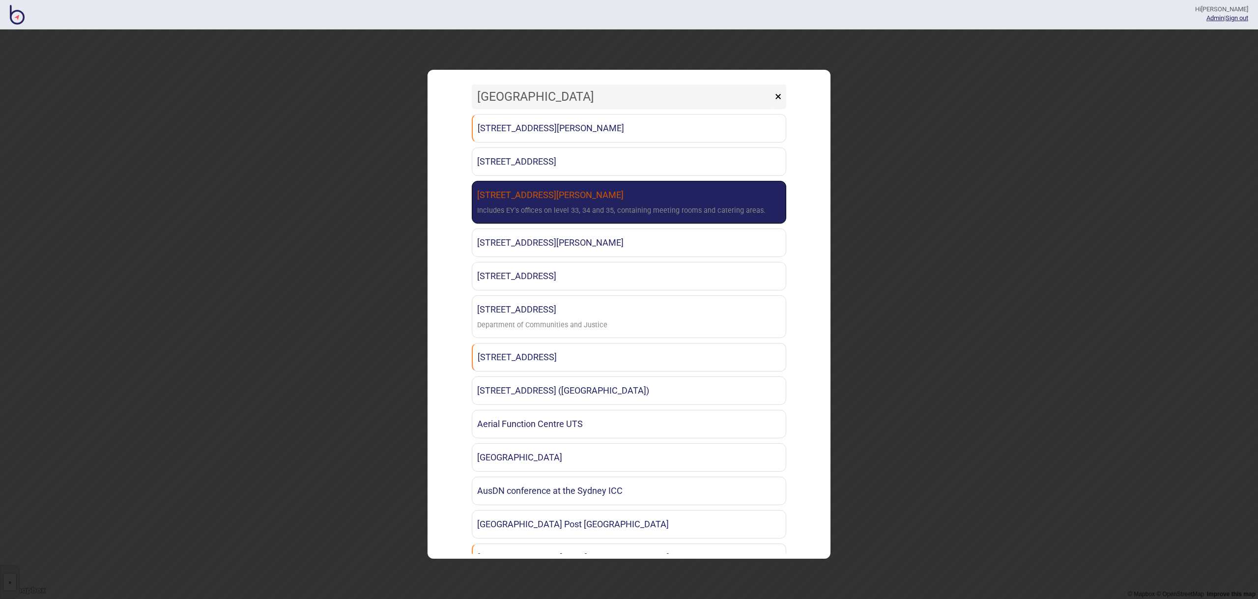
click at [643, 198] on link "[STREET_ADDRESS][PERSON_NAME] Sydney Includes EY's offices on level 33, 34 and …" at bounding box center [629, 202] width 315 height 43
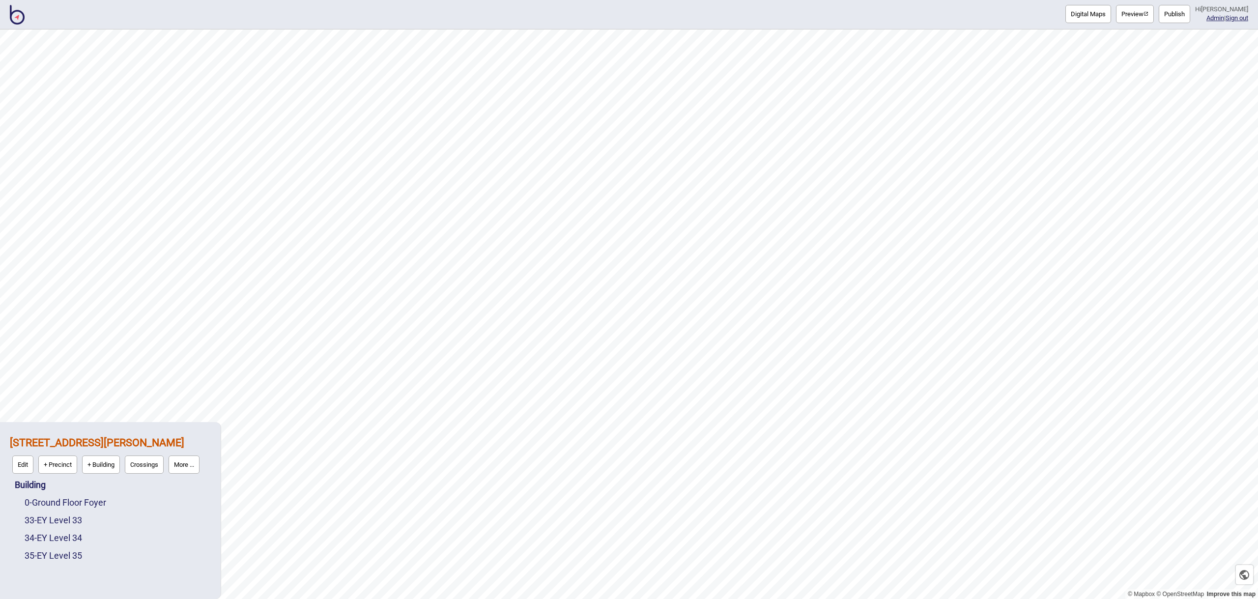
click at [196, 465] on button "More ..." at bounding box center [184, 465] width 31 height 18
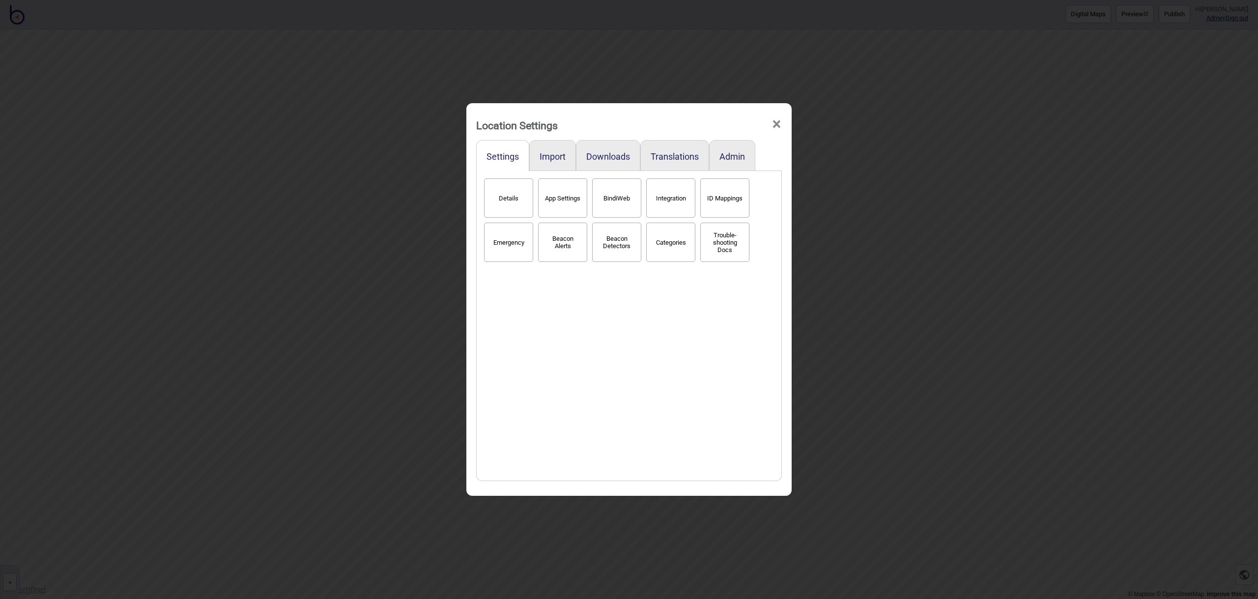
click at [511, 197] on button "Details" at bounding box center [508, 197] width 49 height 39
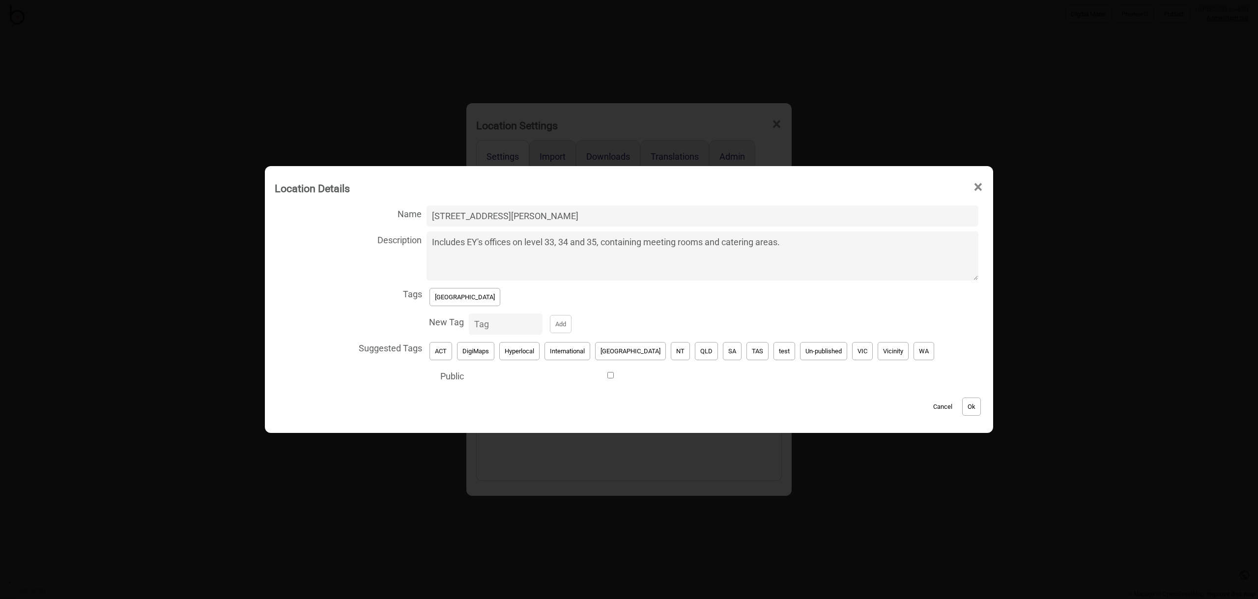
drag, startPoint x: 819, startPoint y: 246, endPoint x: 619, endPoint y: 245, distance: 200.1
click at [618, 245] on textarea "Includes EY's offices on level 33, 34 and 35, containing meeting rooms and cate…" at bounding box center [703, 256] width 552 height 49
type textarea "Includes EY's offices on level 33, 34 and 35."
click at [530, 352] on button "Hyperlocal" at bounding box center [519, 351] width 40 height 18
click at [963, 406] on button "Ok" at bounding box center [972, 407] width 19 height 18
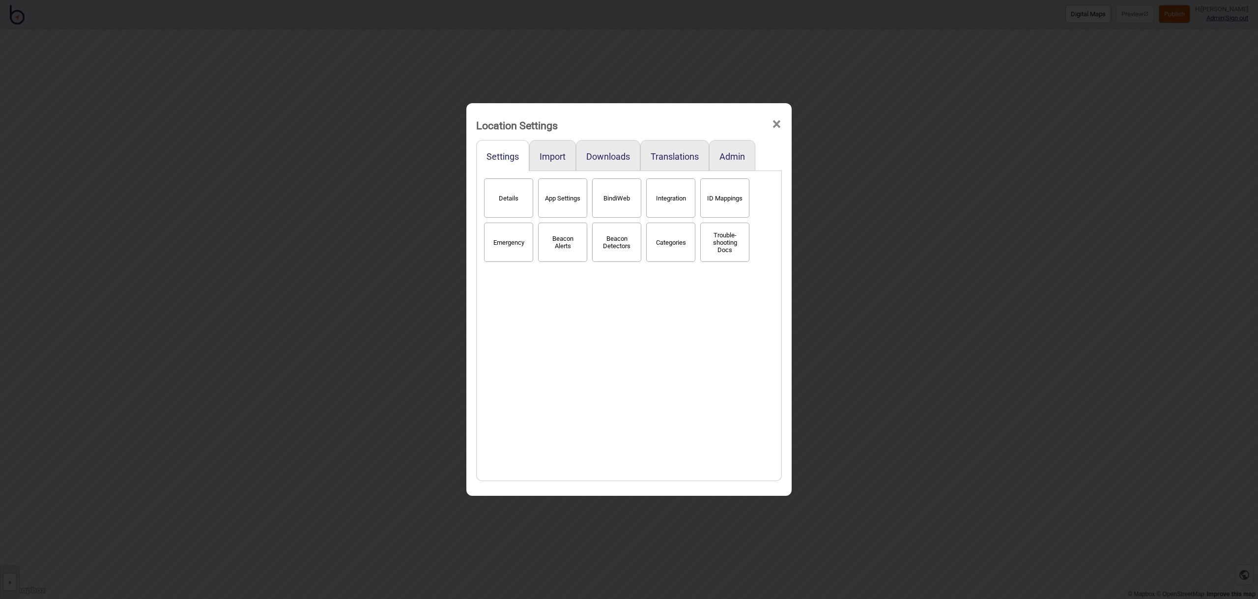
click at [782, 122] on span "×" at bounding box center [777, 124] width 10 height 32
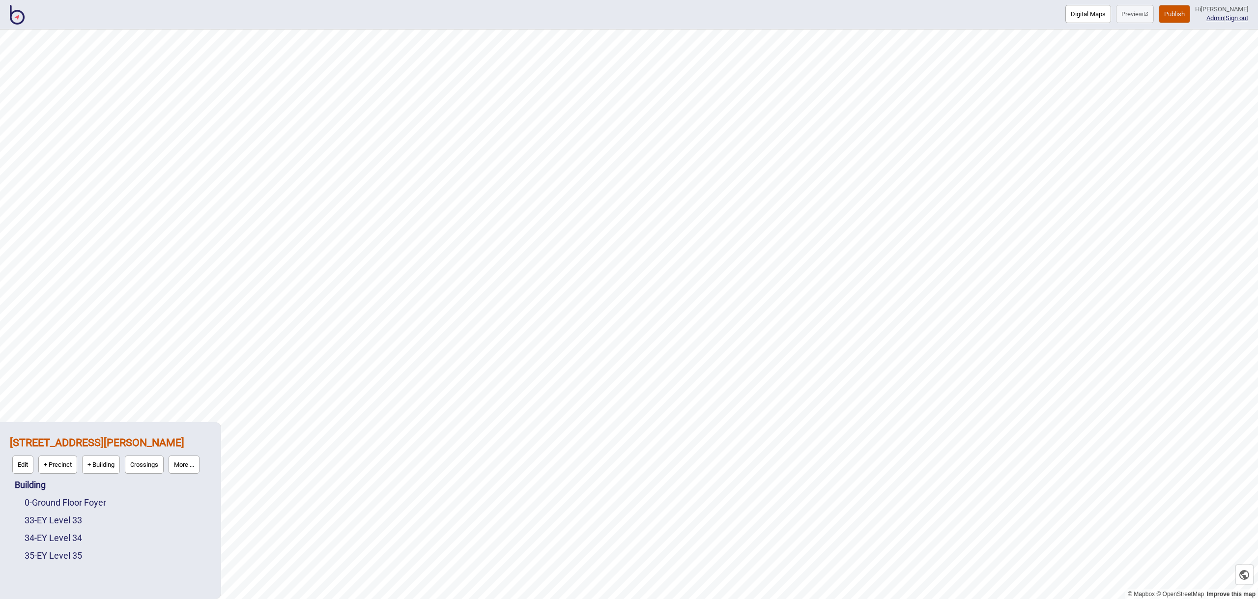
click at [853, 0] on div "Digital Maps Preview Publish Hi [PERSON_NAME] Admin | Sign out © Mapbox © OpenS…" at bounding box center [629, 0] width 1258 height 0
